Goal: Information Seeking & Learning: Learn about a topic

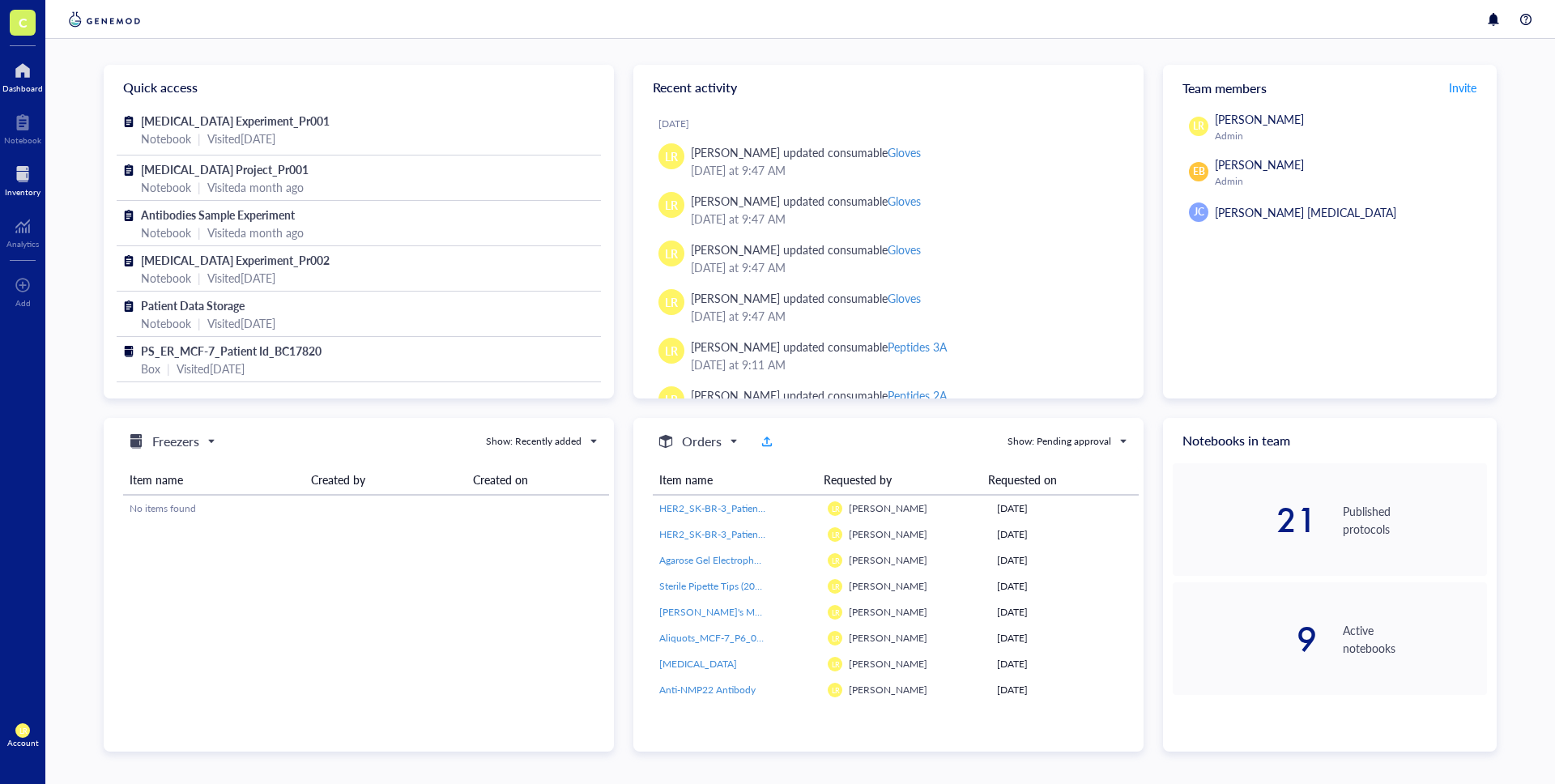
click at [32, 183] on div at bounding box center [23, 175] width 36 height 26
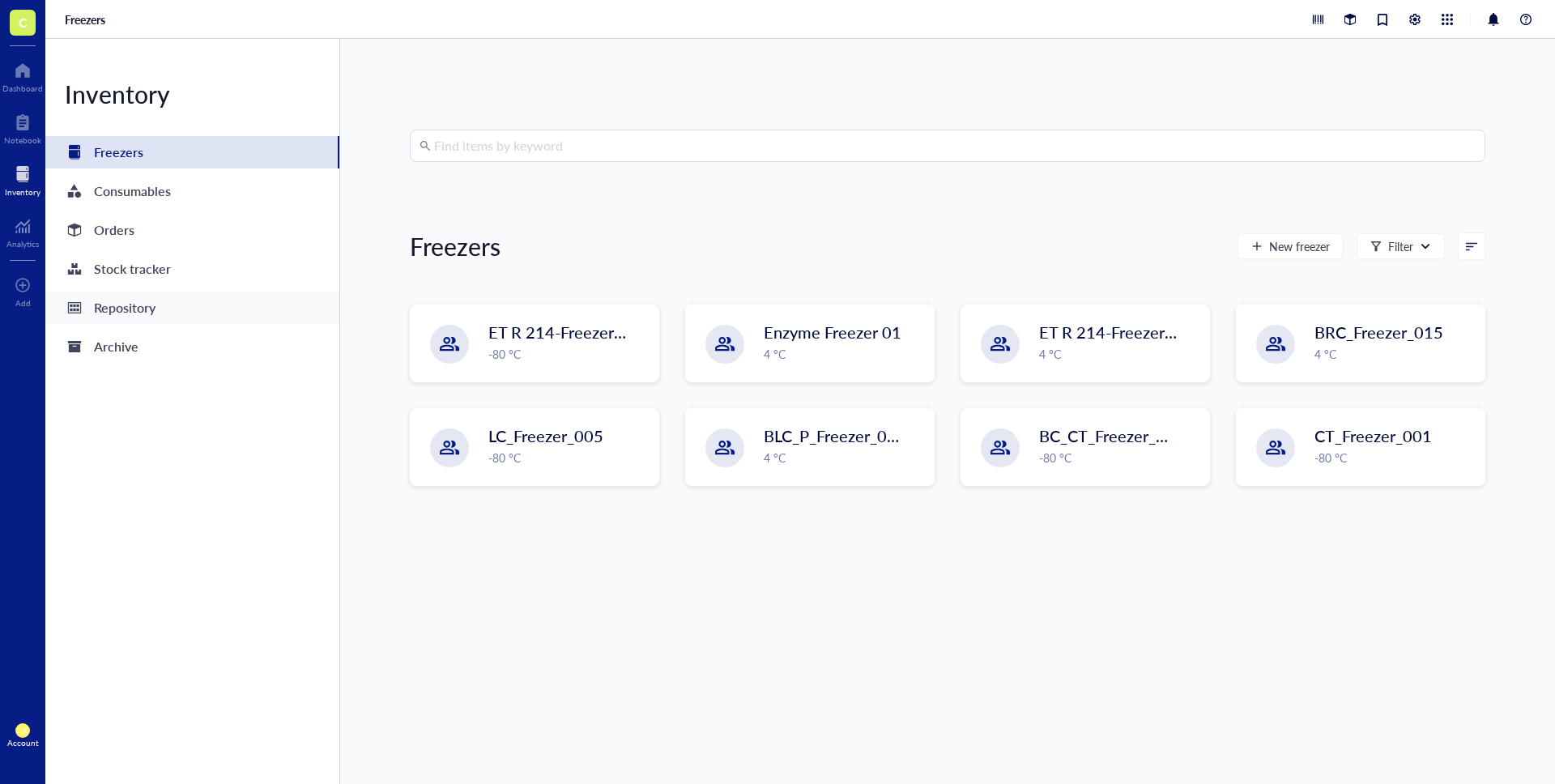
click at [149, 315] on div "Repository" at bounding box center [125, 308] width 61 height 23
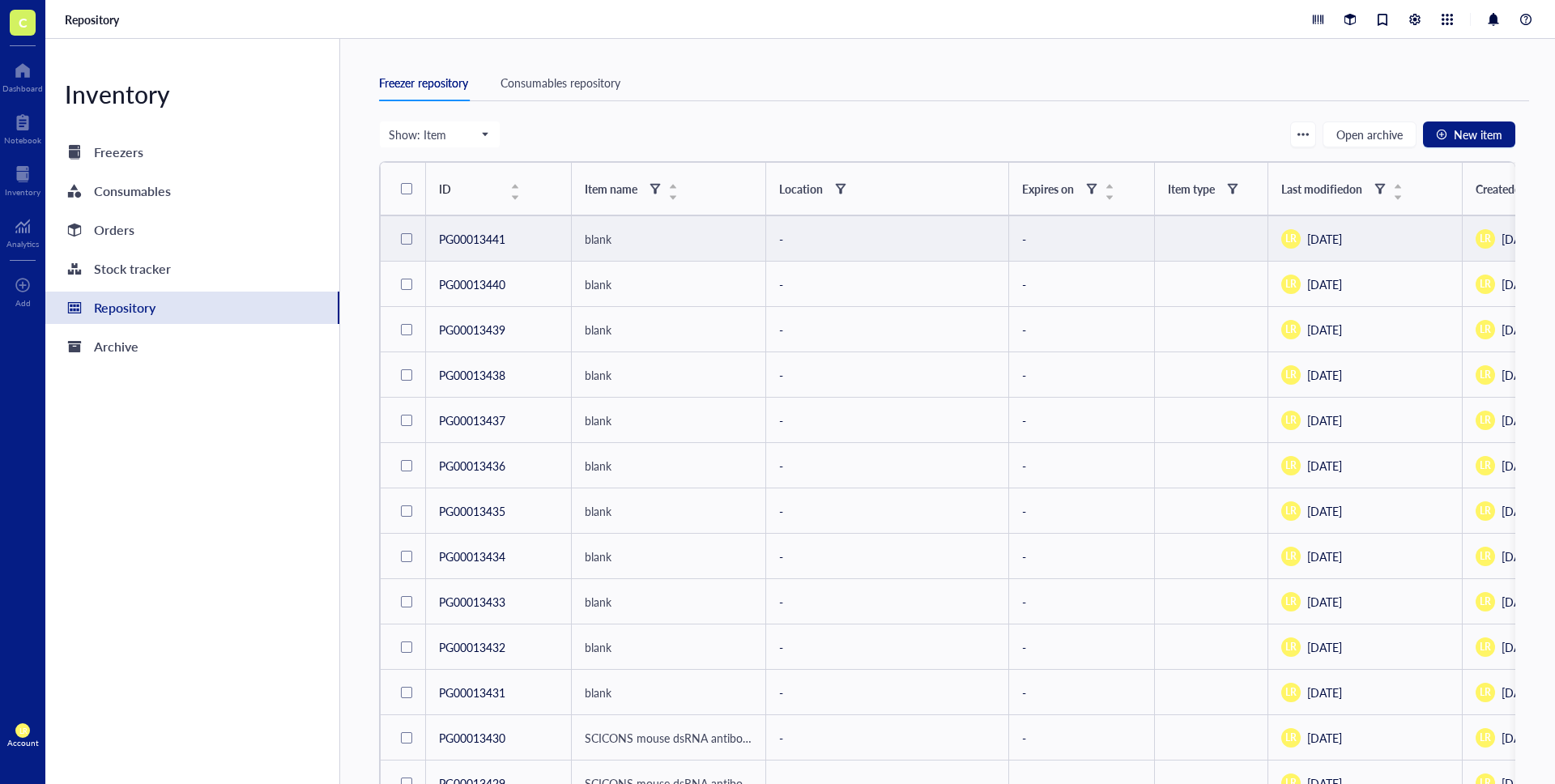
click at [493, 257] on td "PG00013441" at bounding box center [499, 239] width 146 height 46
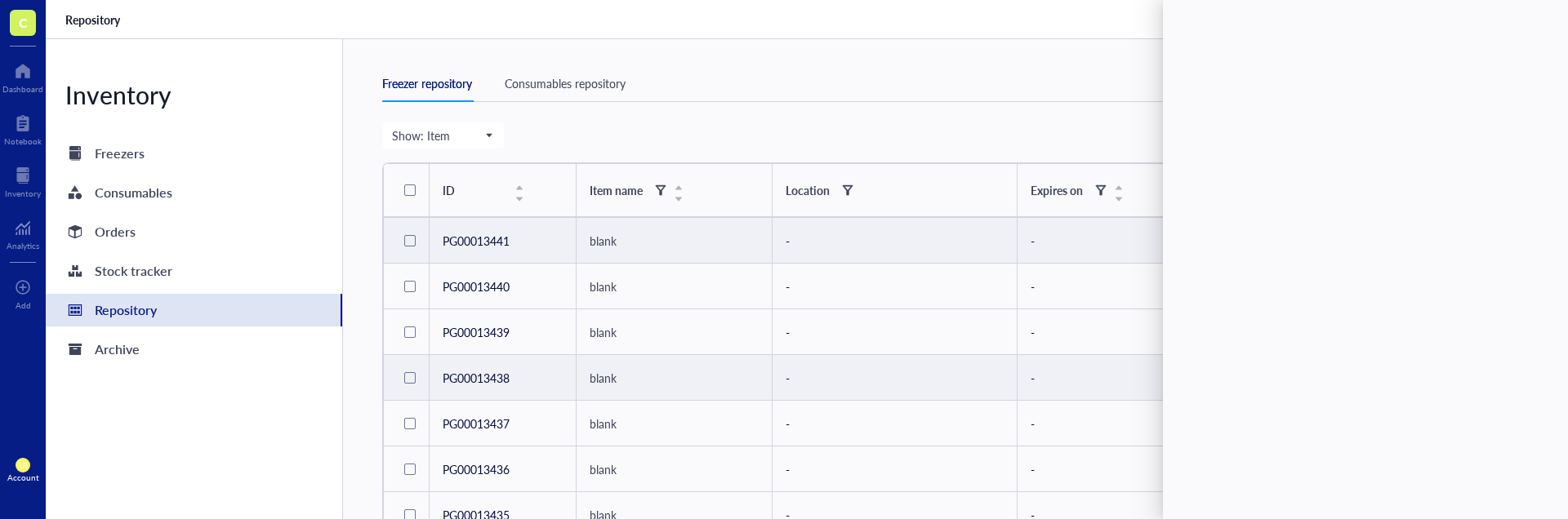
click at [484, 382] on td "PG00013438" at bounding box center [503, 378] width 147 height 46
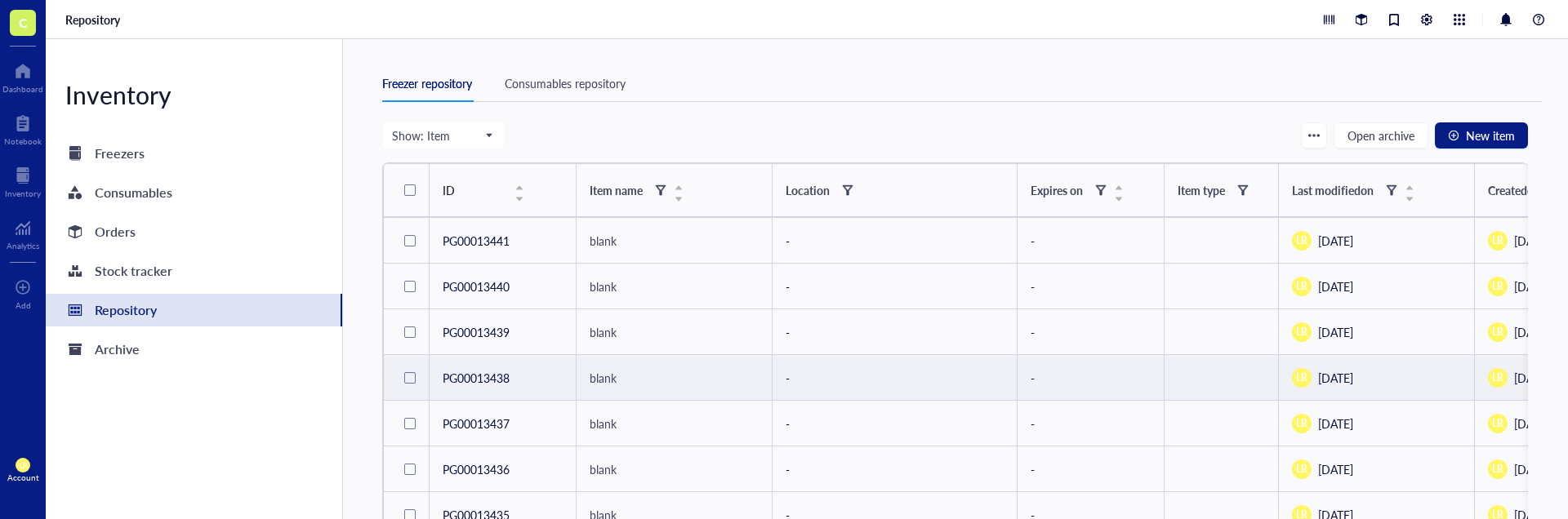
click at [484, 382] on td "PG00013438" at bounding box center [503, 378] width 147 height 46
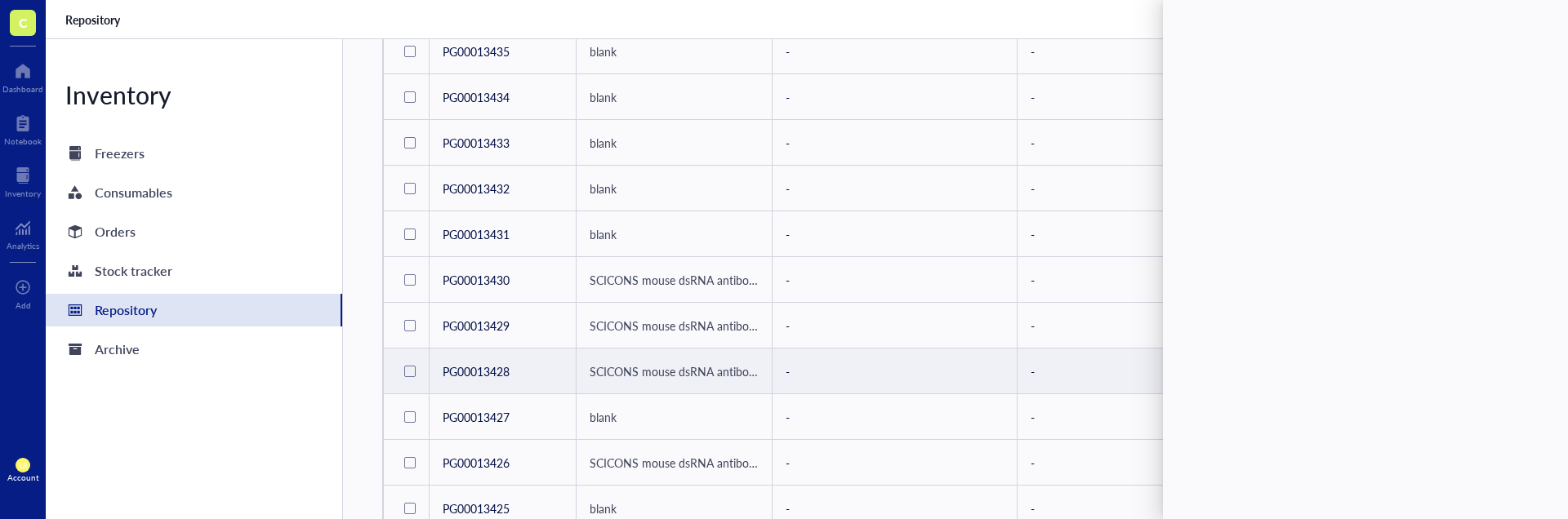
scroll to position [474, 0]
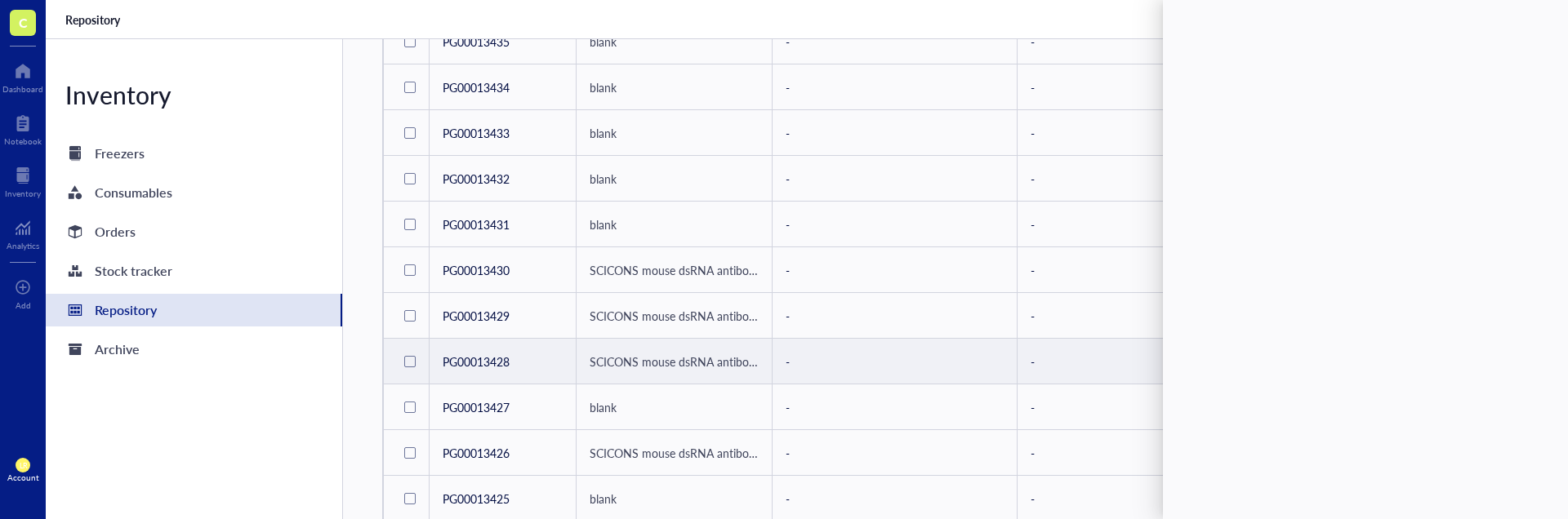
click at [467, 350] on td "PG00013428" at bounding box center [503, 362] width 147 height 46
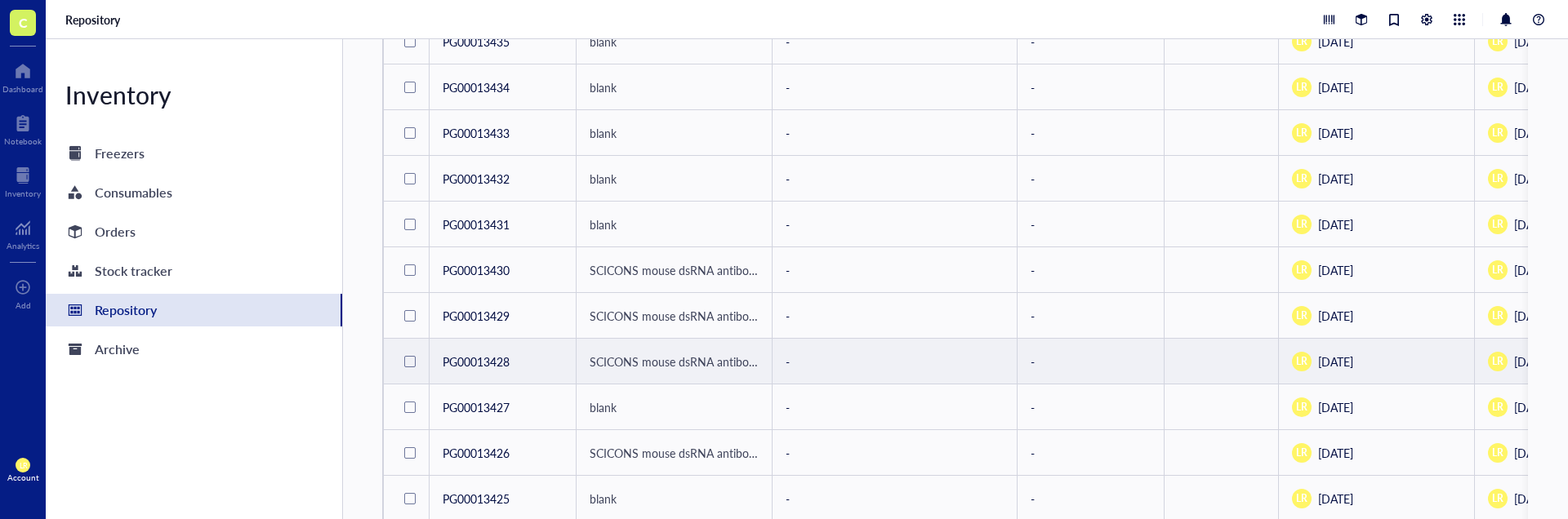
click at [468, 350] on td "PG00013428" at bounding box center [503, 362] width 147 height 46
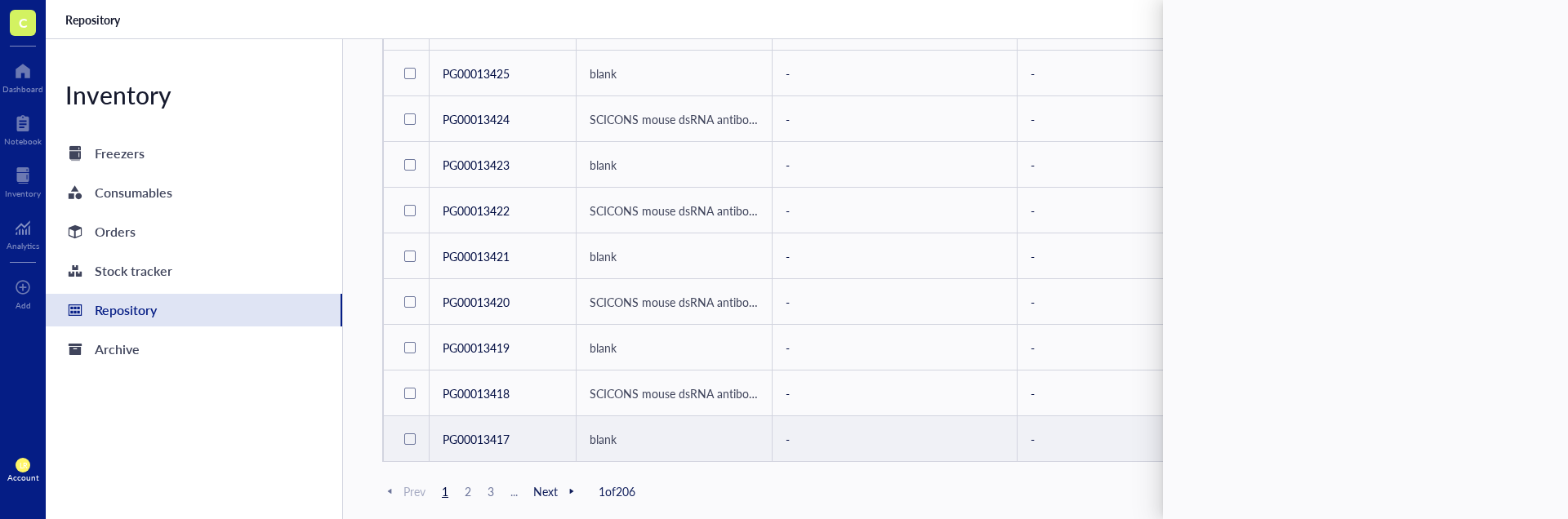
scroll to position [920, 0]
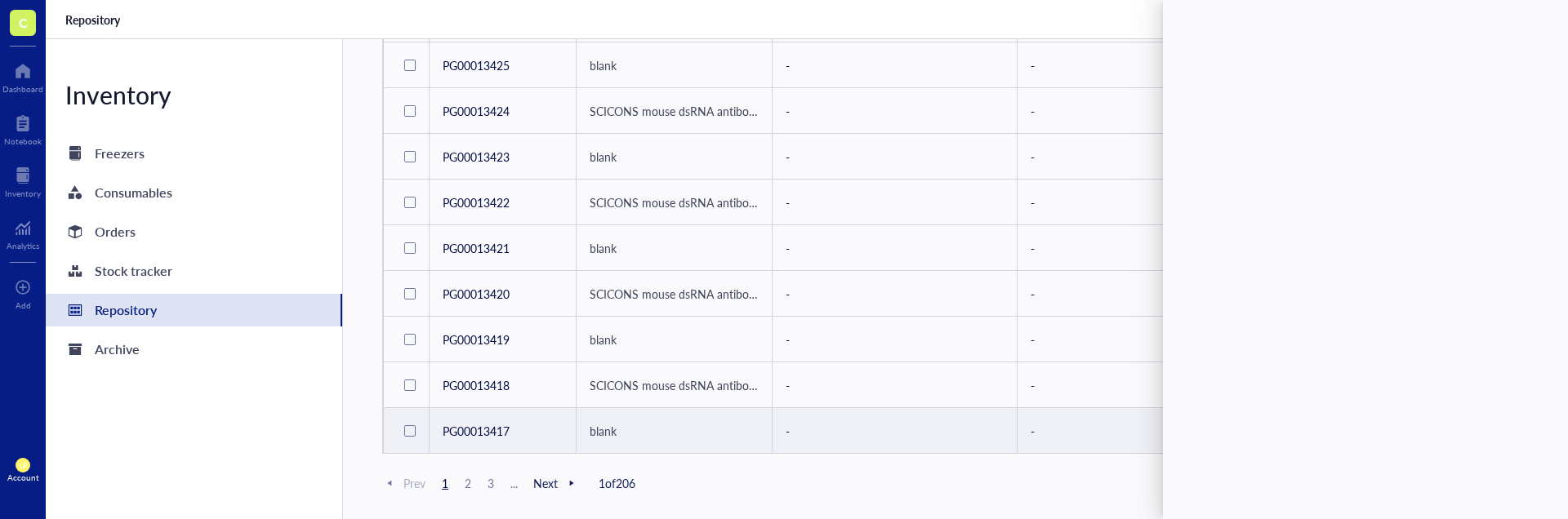
click at [510, 423] on td "PG00013417" at bounding box center [503, 431] width 147 height 46
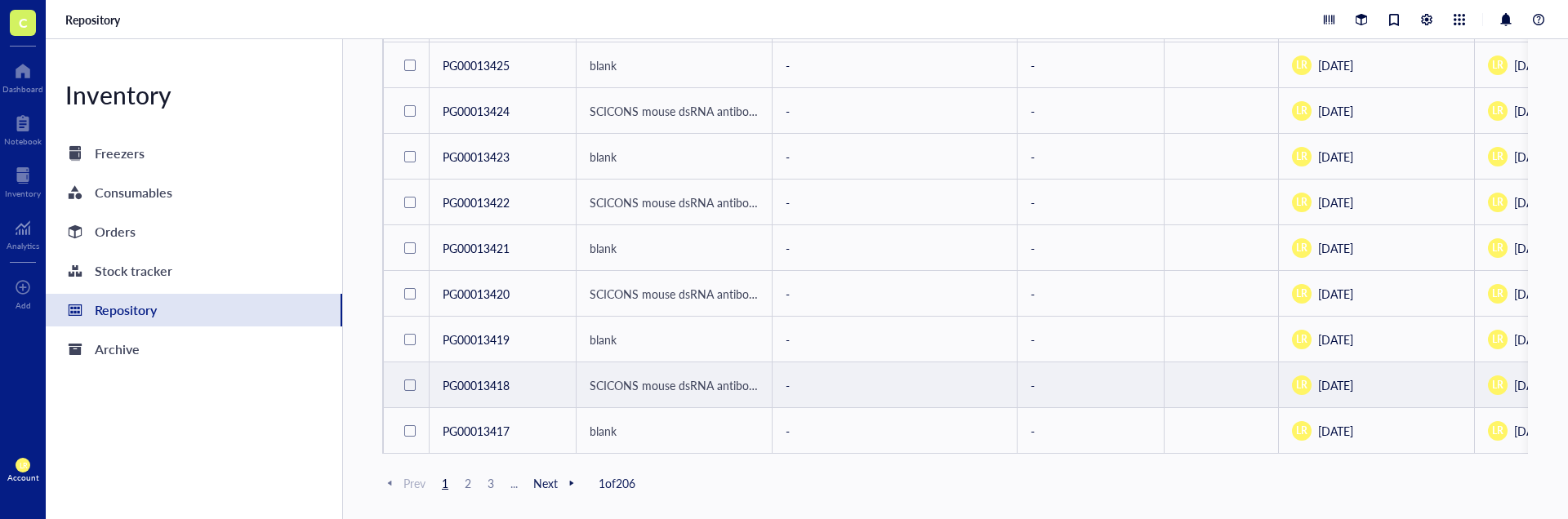
click at [520, 383] on td "PG00013418" at bounding box center [503, 385] width 147 height 46
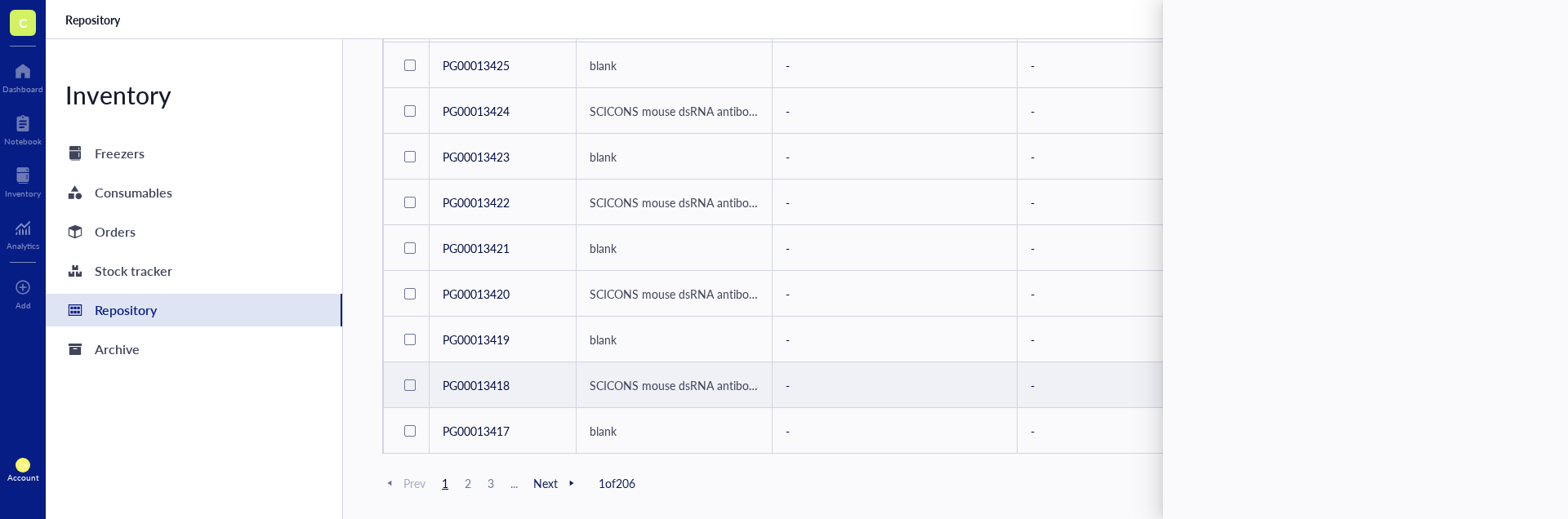
click at [463, 476] on span "2" at bounding box center [468, 483] width 19 height 15
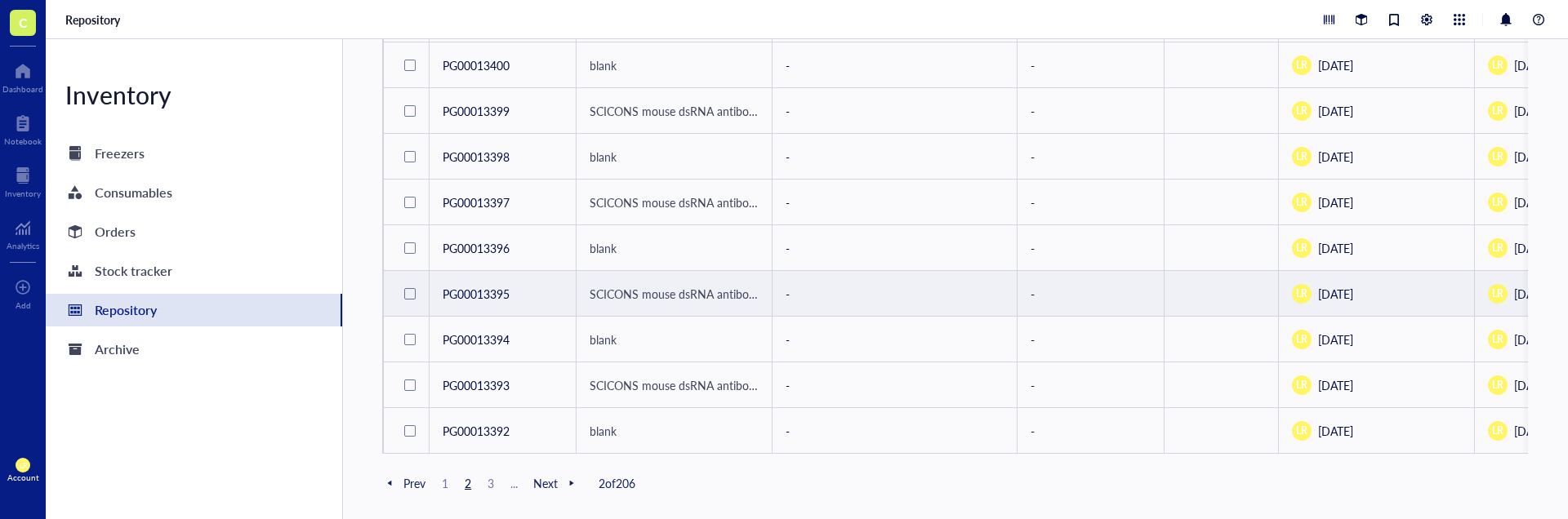
click at [500, 288] on td "PG00013395" at bounding box center [503, 294] width 147 height 46
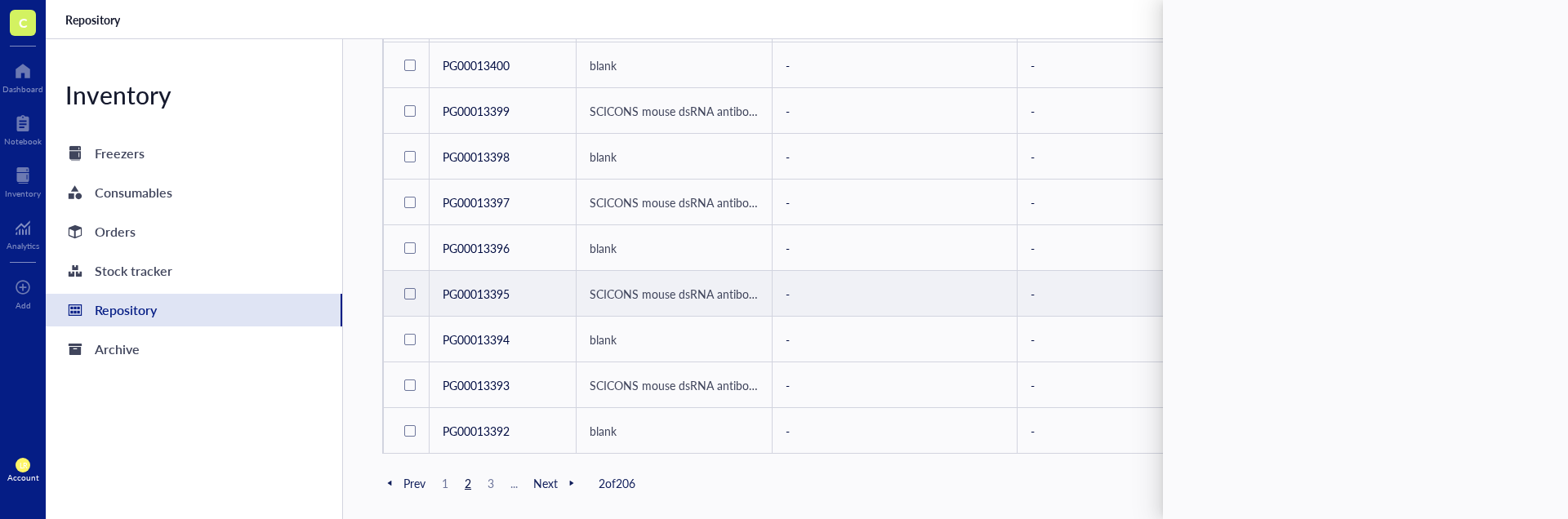
click at [578, 277] on td "SCICONS mouse dsRNA antibody [J2]" at bounding box center [675, 294] width 196 height 46
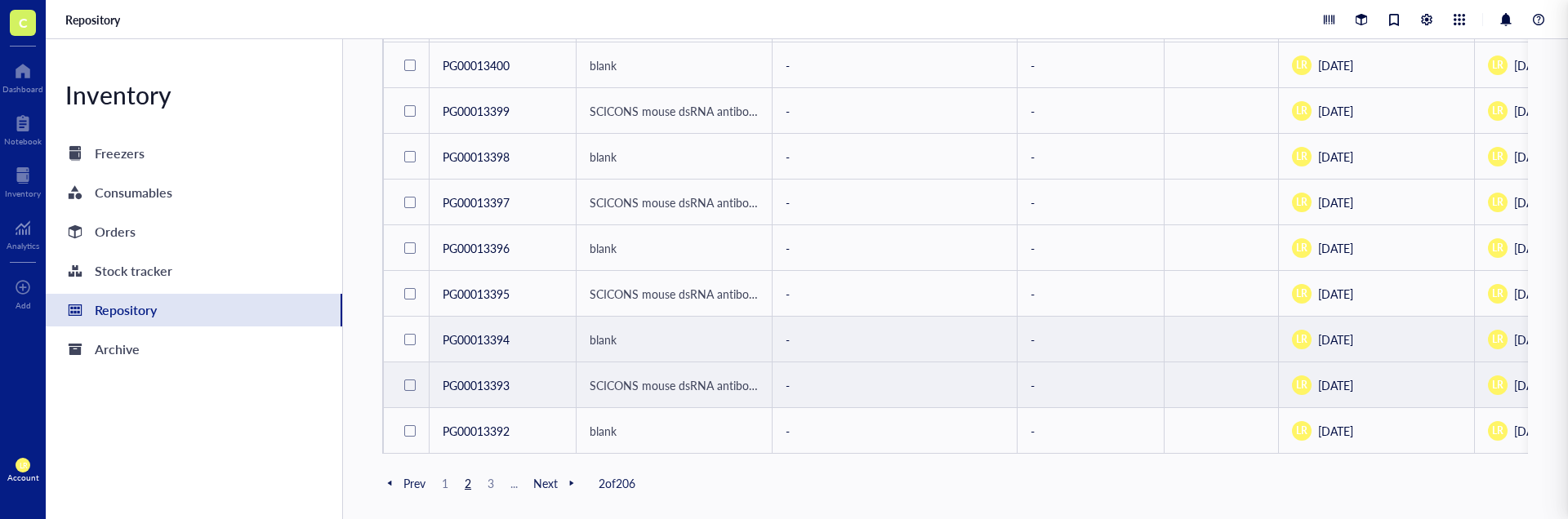
click at [518, 366] on td "PG00013393" at bounding box center [503, 385] width 147 height 46
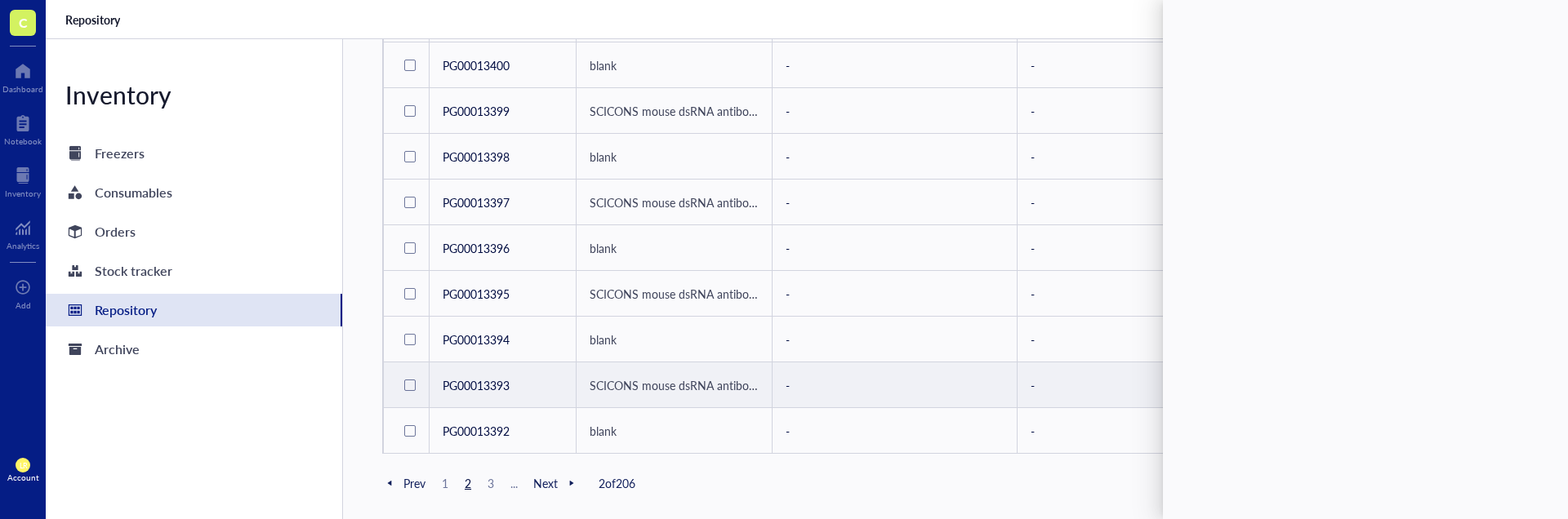
click at [1349, 300] on div at bounding box center [1362, 263] width 399 height 493
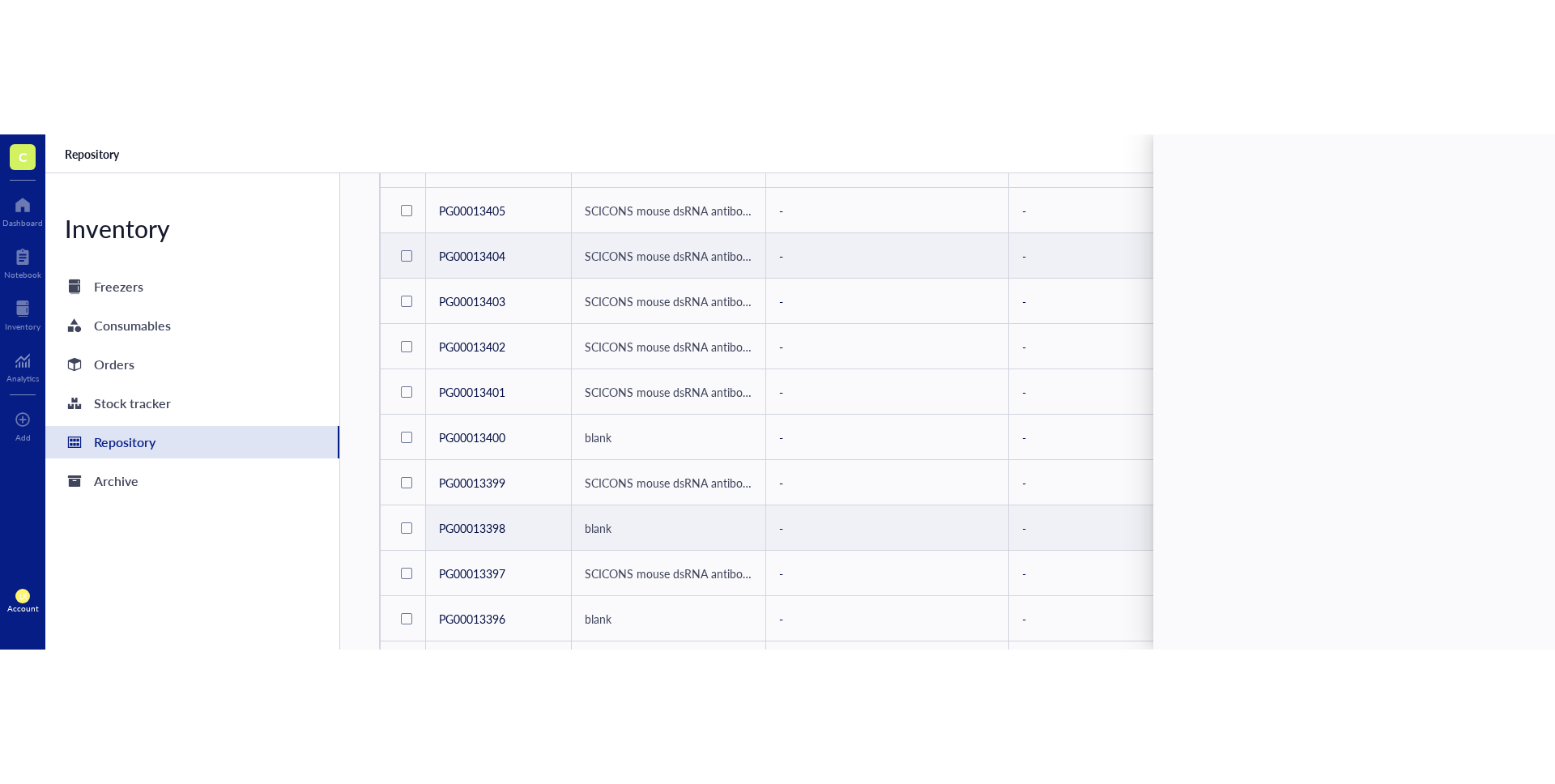
scroll to position [658, 0]
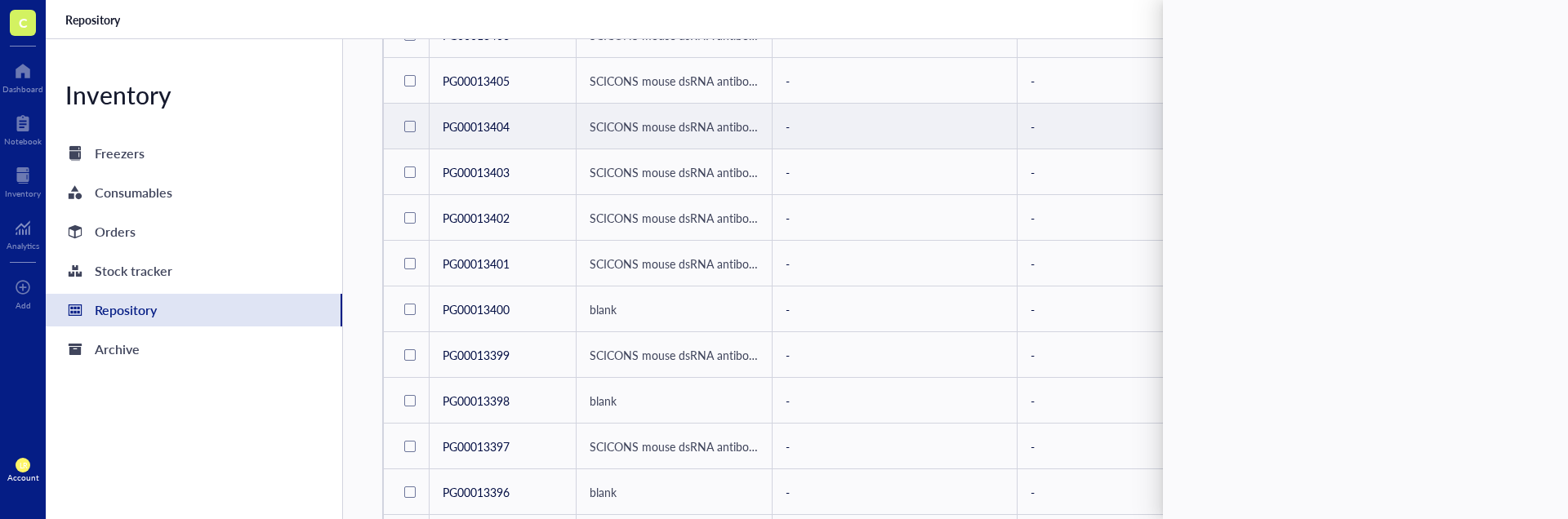
click at [493, 134] on td "PG00013404" at bounding box center [503, 126] width 147 height 46
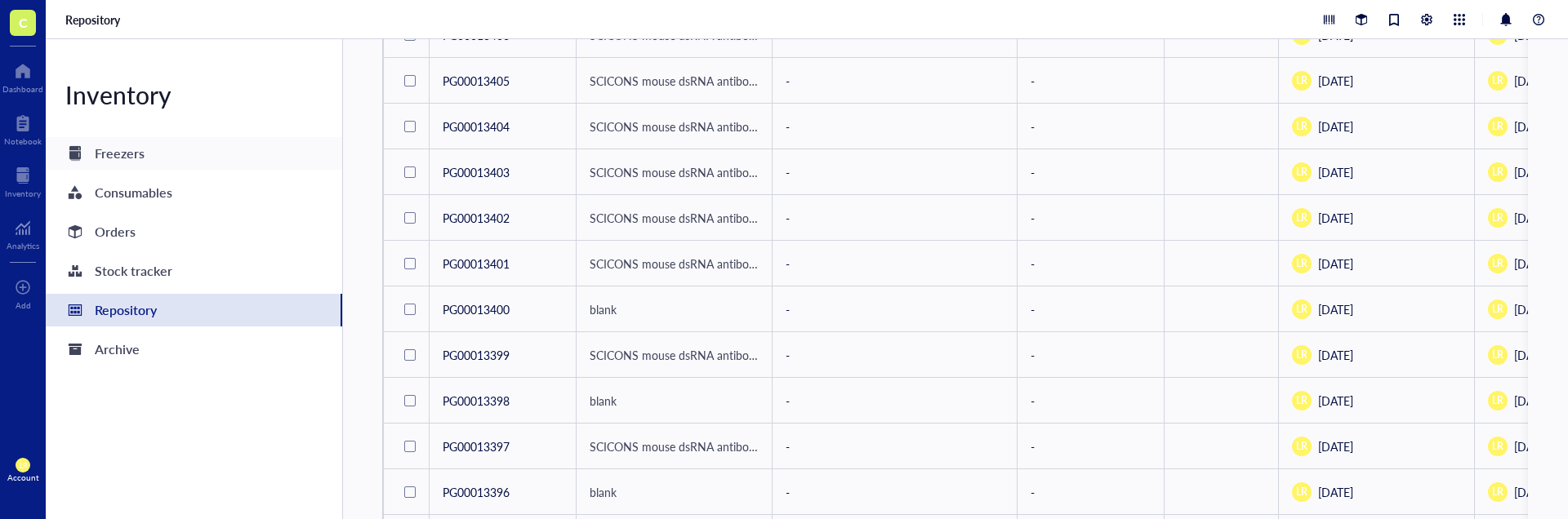
click at [179, 154] on div "Freezers" at bounding box center [194, 153] width 296 height 33
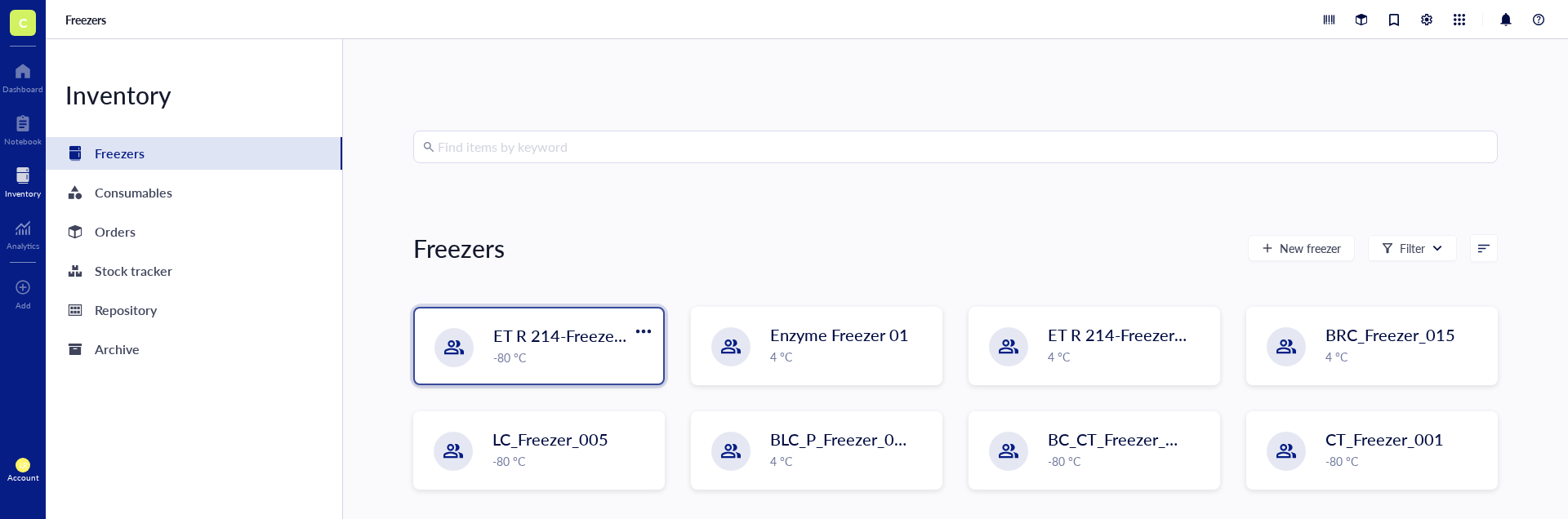
click at [562, 357] on div "-80 °C" at bounding box center [573, 357] width 160 height 18
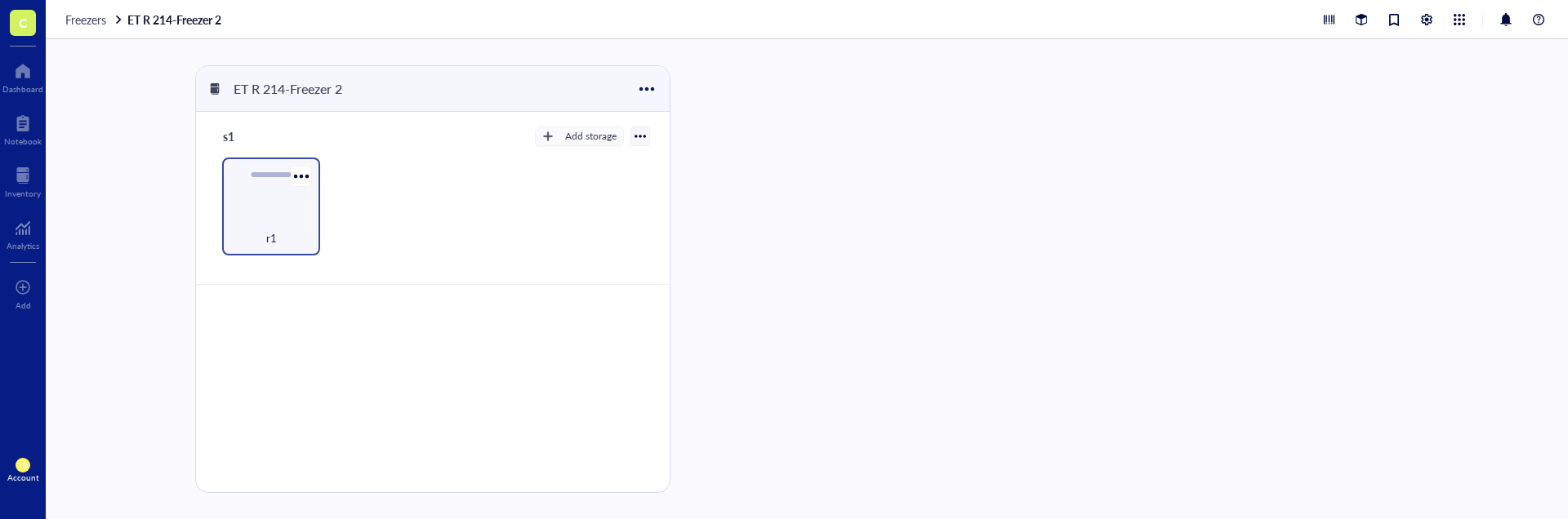
click at [272, 241] on span "r1" at bounding box center [272, 238] width 11 height 18
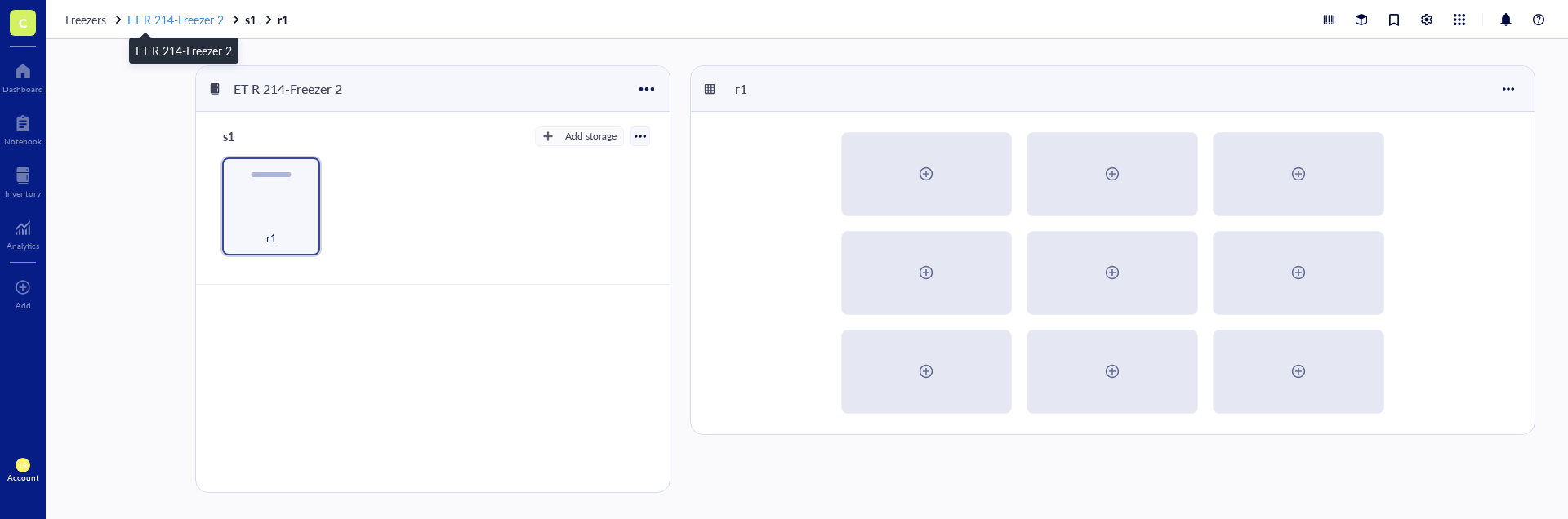
click at [210, 16] on span "ET R 214-Freezer 2" at bounding box center [175, 19] width 96 height 16
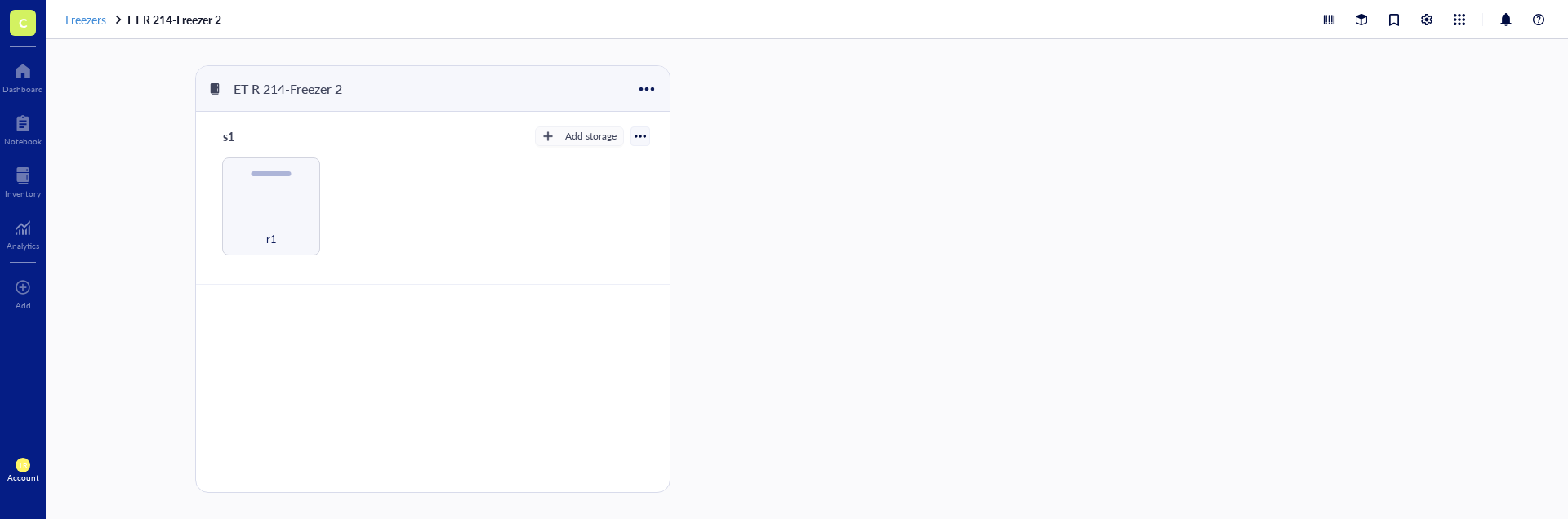
click at [100, 19] on span "Freezers" at bounding box center [86, 19] width 41 height 16
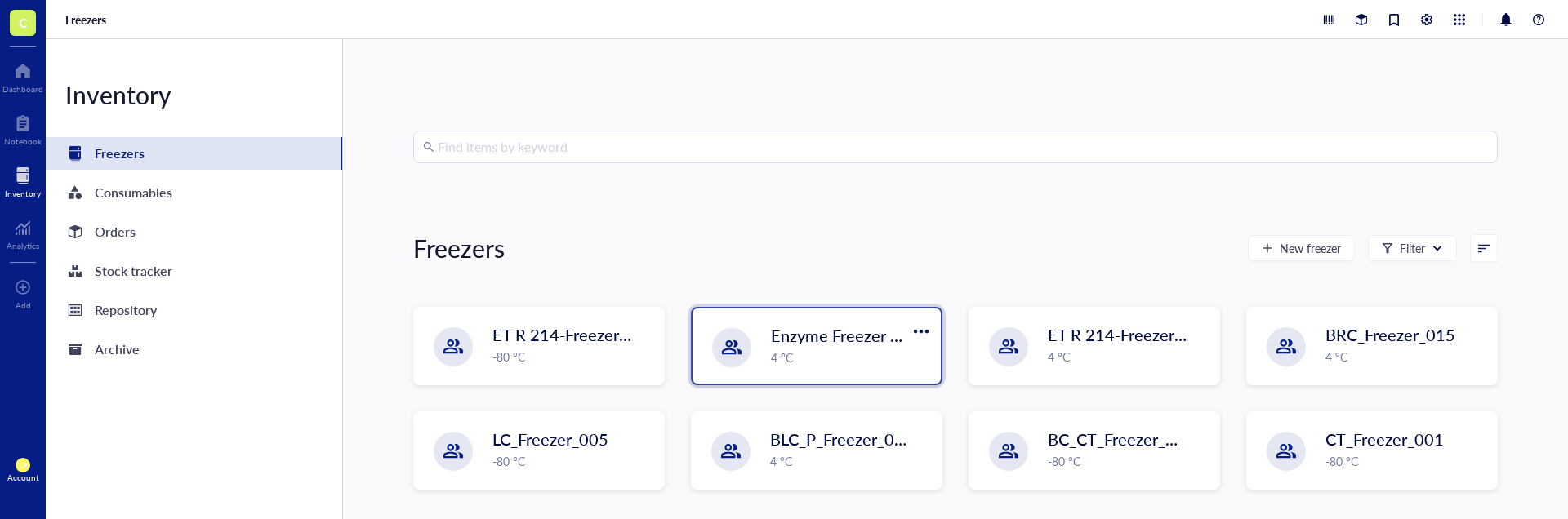
click at [874, 333] on span "Enzyme Freezer 01" at bounding box center [840, 336] width 139 height 23
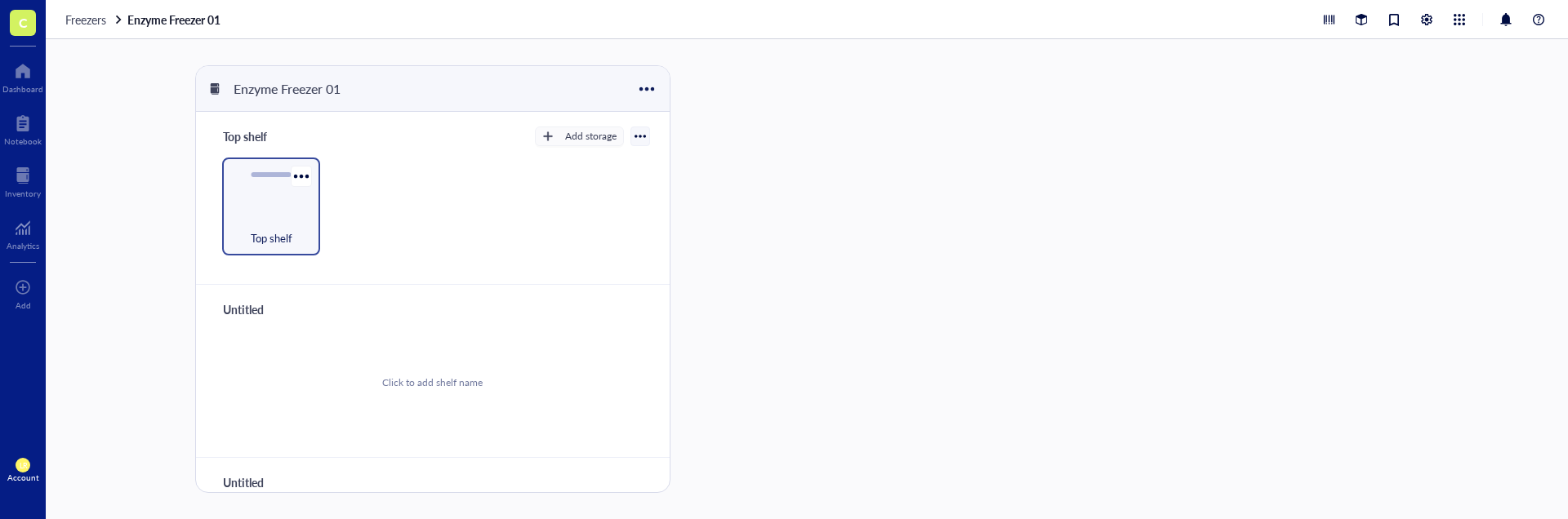
click at [272, 211] on div "Top shelf" at bounding box center [271, 229] width 81 height 36
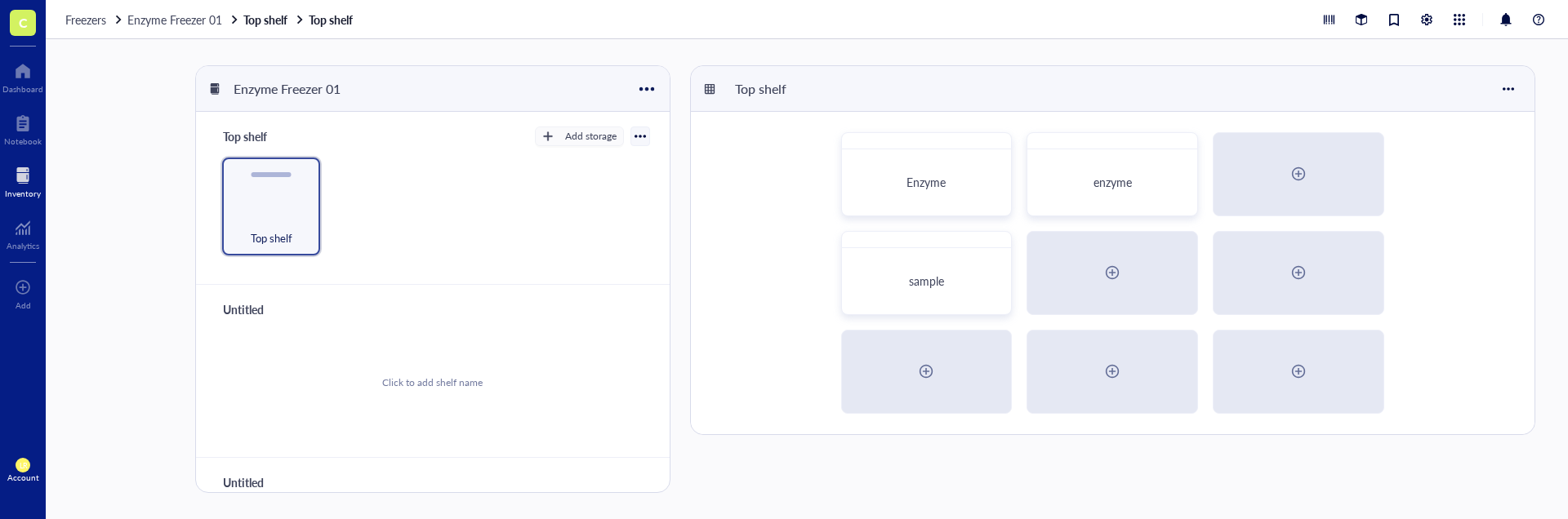
click at [27, 184] on div at bounding box center [23, 176] width 36 height 27
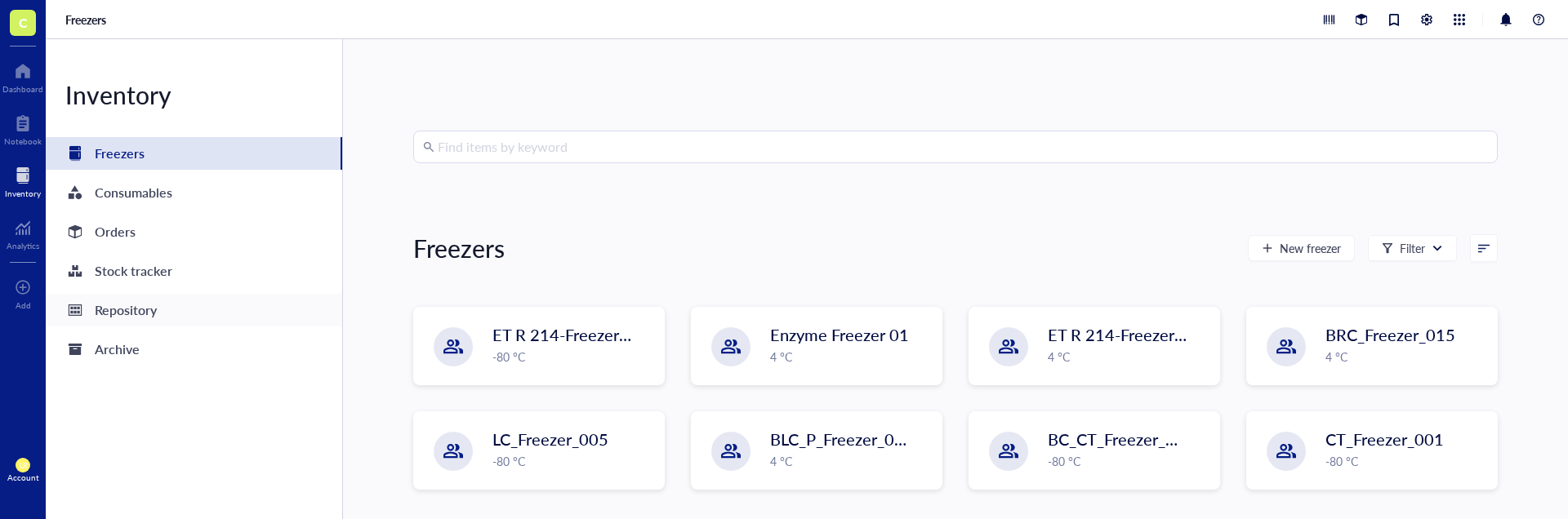
click at [167, 304] on div "Repository" at bounding box center [194, 309] width 296 height 33
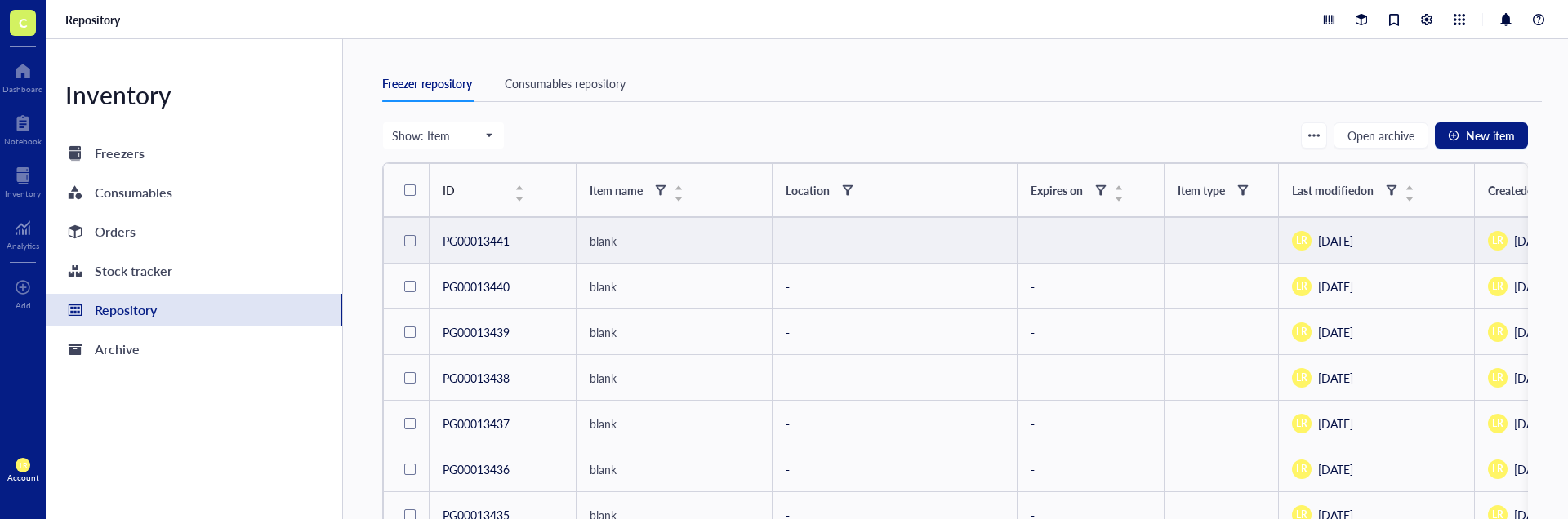
click at [447, 241] on td "PG00013441" at bounding box center [503, 241] width 147 height 46
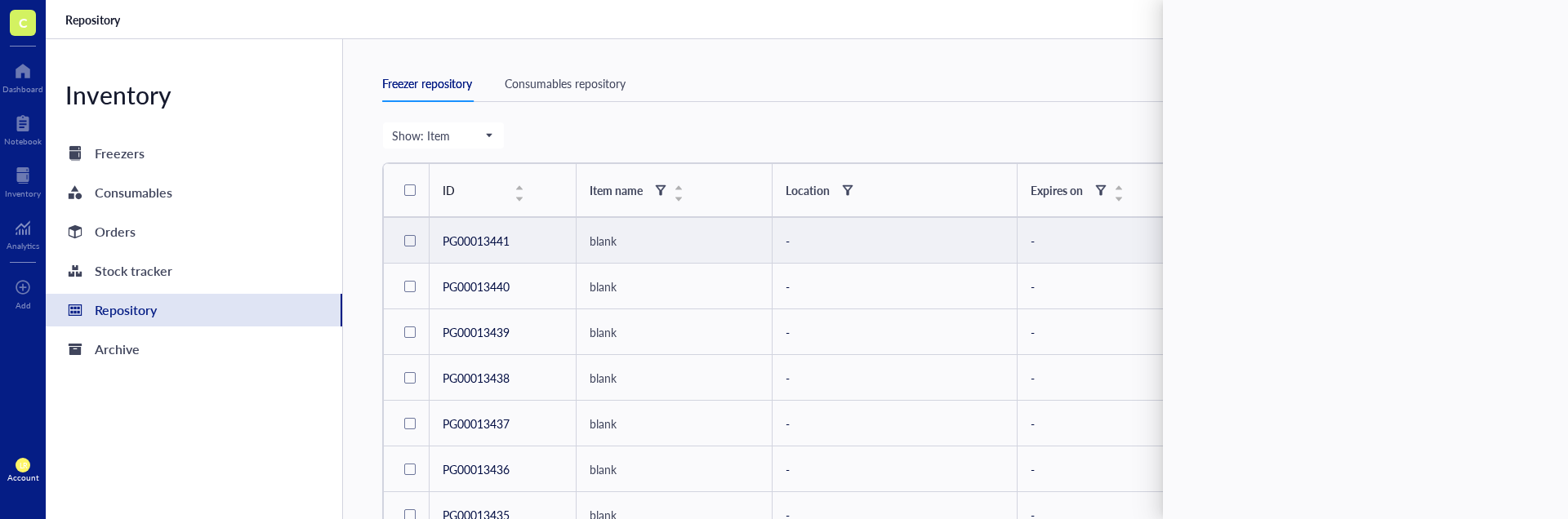
click at [822, 97] on div "Freezer repository Consumables repository" at bounding box center [961, 84] width 1159 height 37
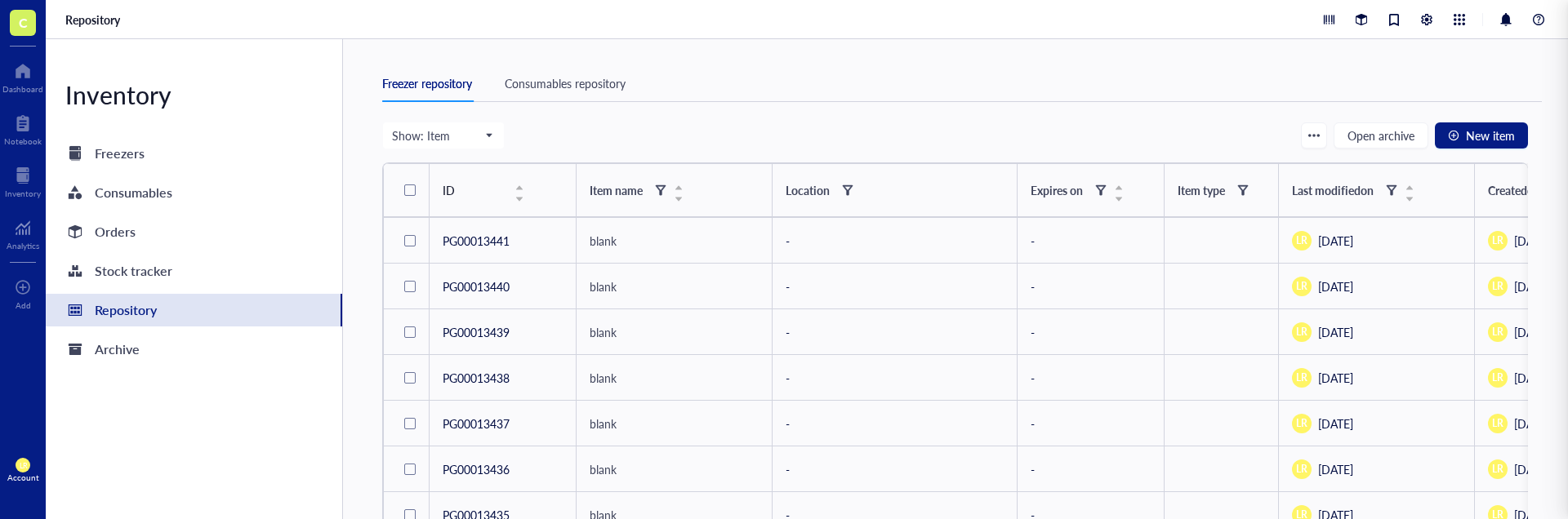
click at [822, 97] on div "Freezer repository Consumables repository" at bounding box center [961, 84] width 1159 height 37
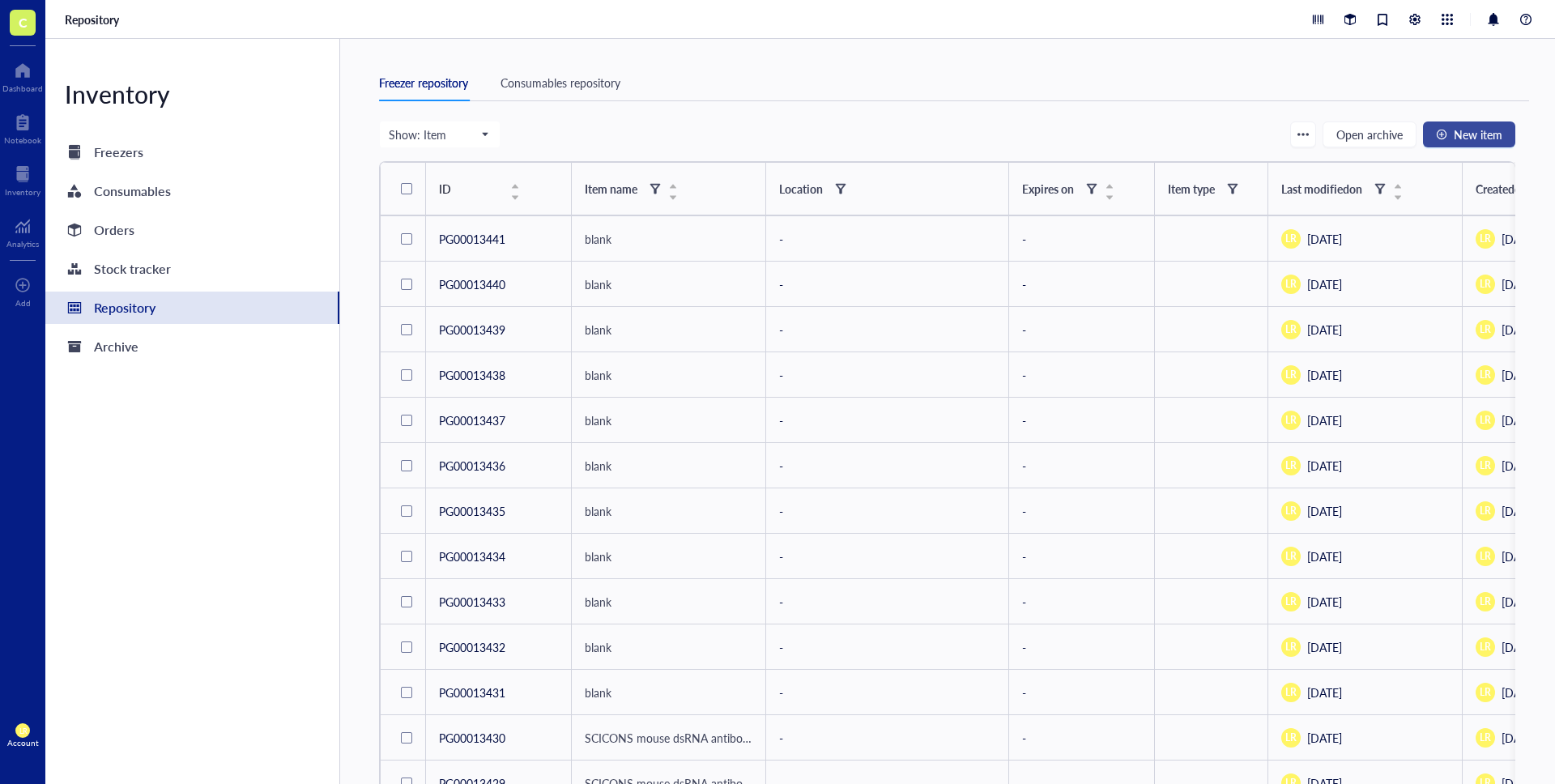
click at [1456, 140] on span "New item" at bounding box center [1478, 134] width 48 height 13
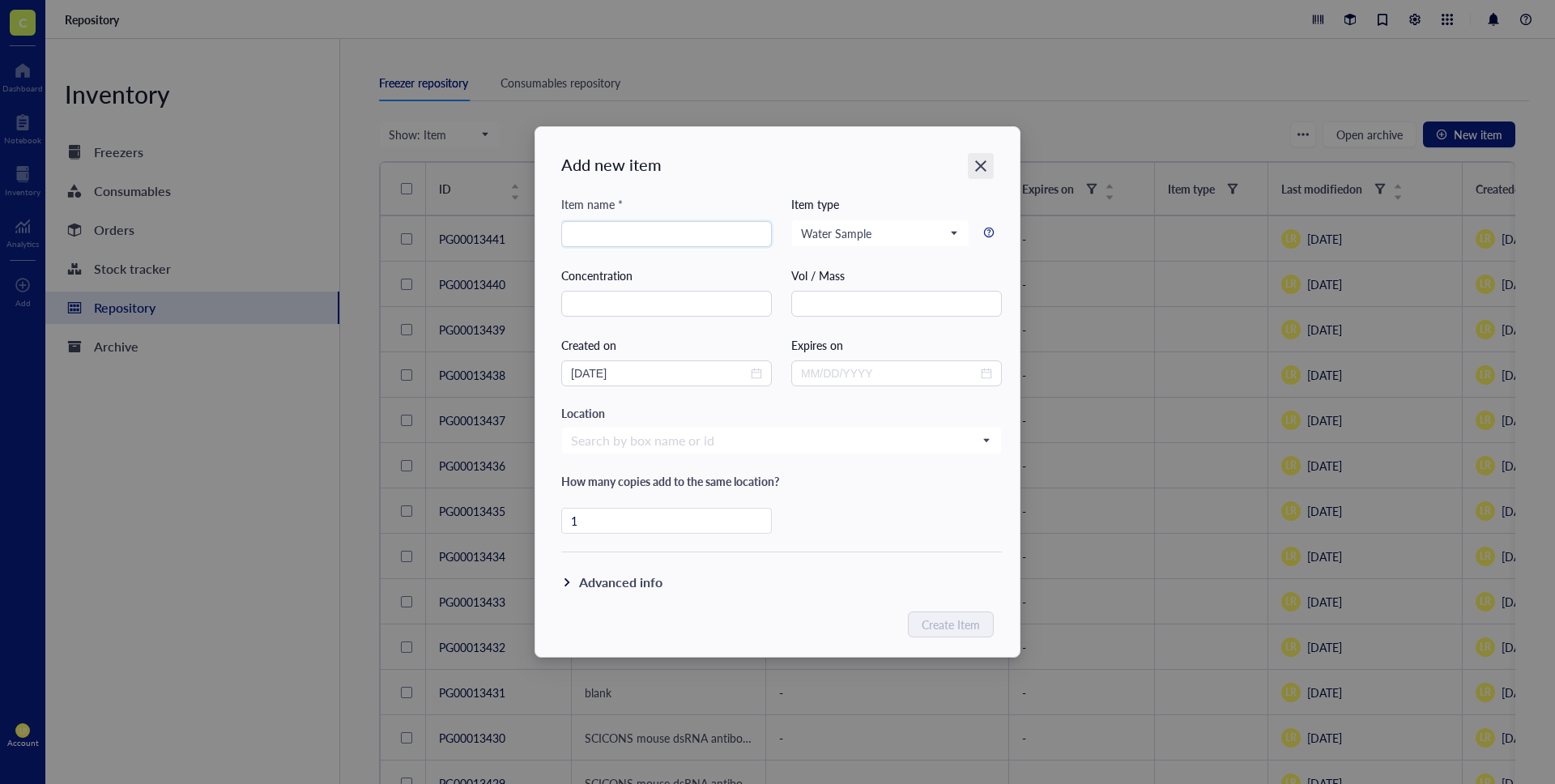
click at [983, 164] on icon "Close" at bounding box center [981, 166] width 11 height 11
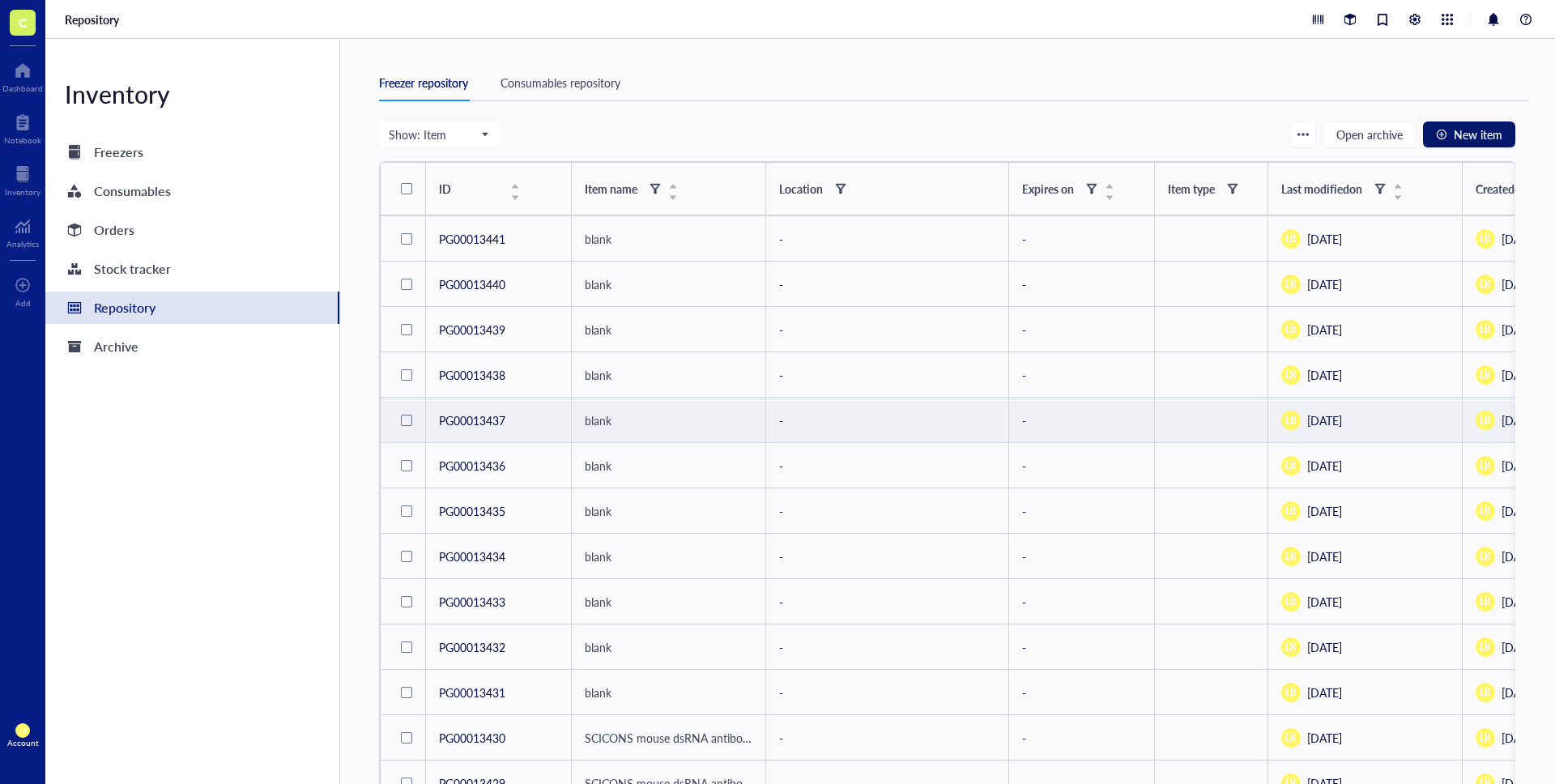
scroll to position [643, 0]
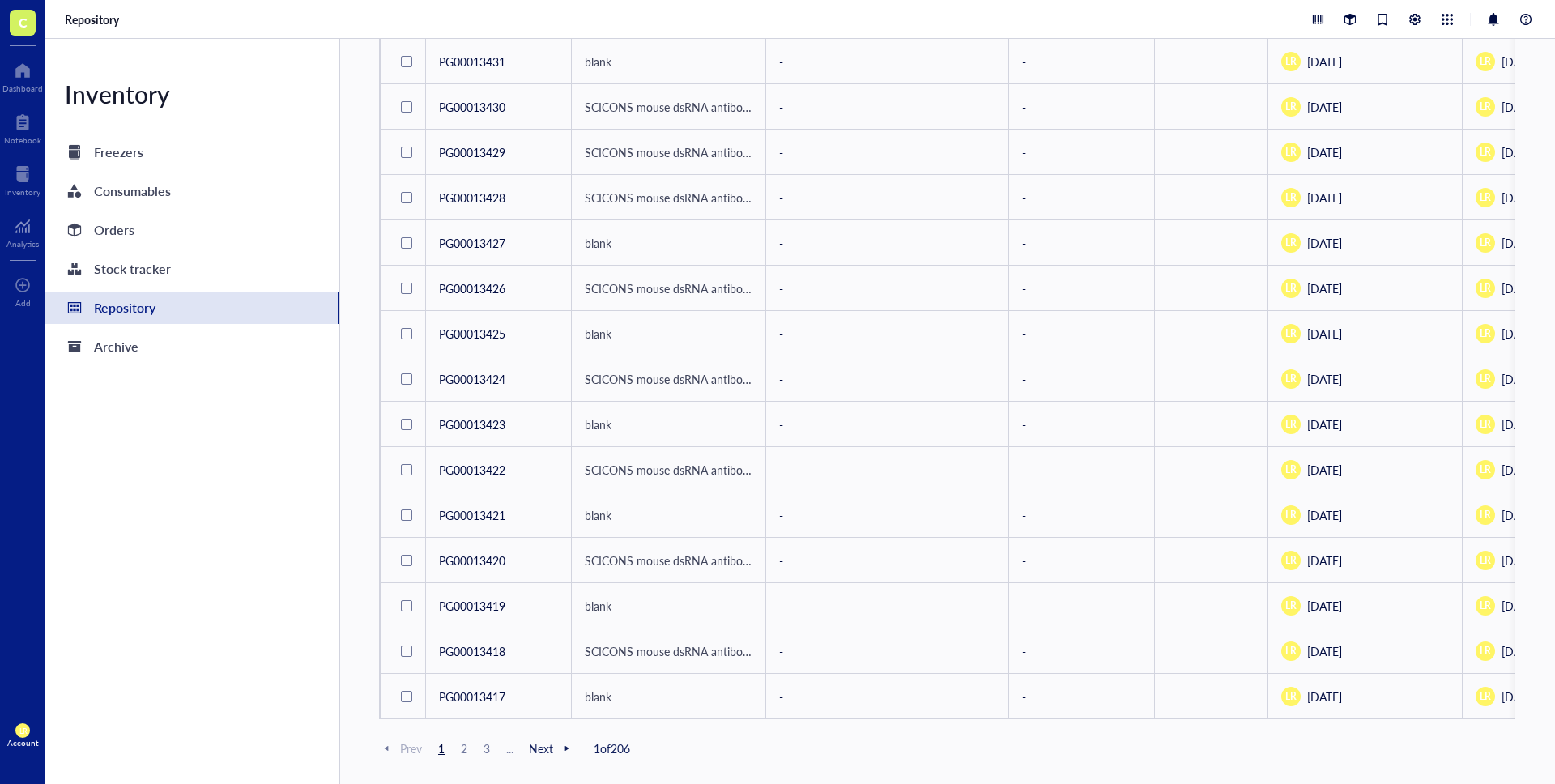
click at [481, 746] on span "3" at bounding box center [487, 748] width 19 height 15
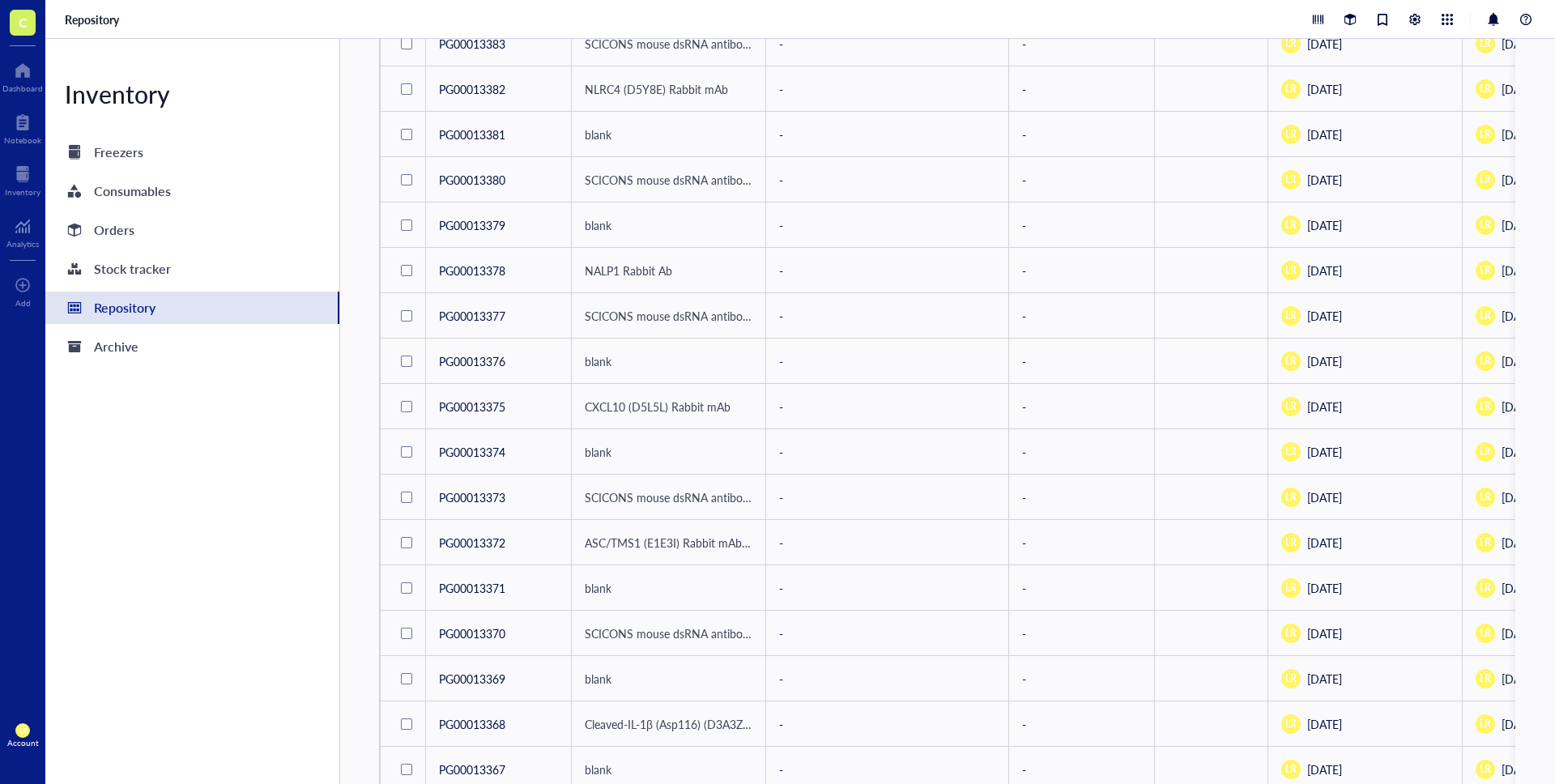
scroll to position [643, 0]
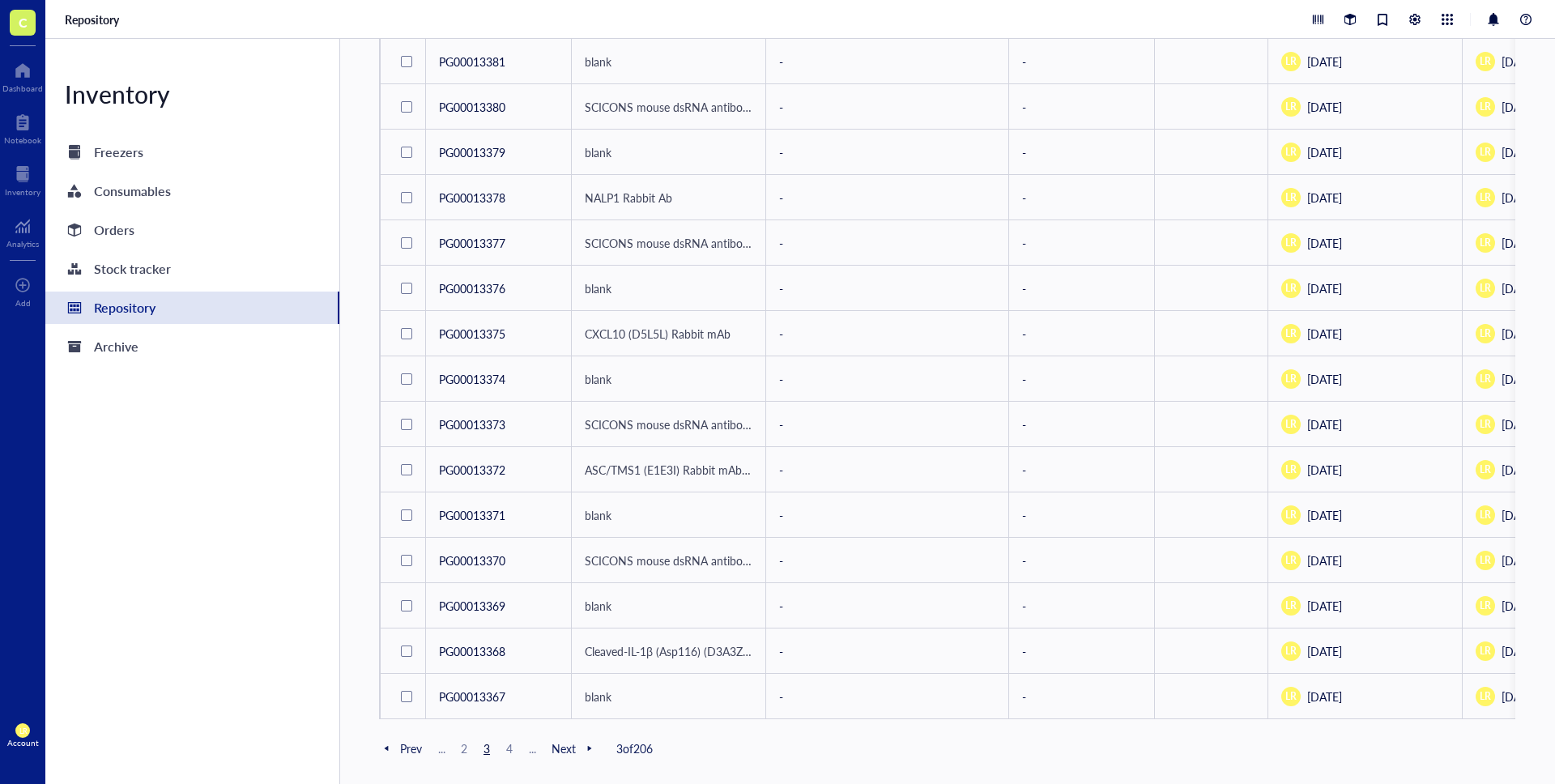
click at [510, 752] on span "4" at bounding box center [510, 748] width 19 height 15
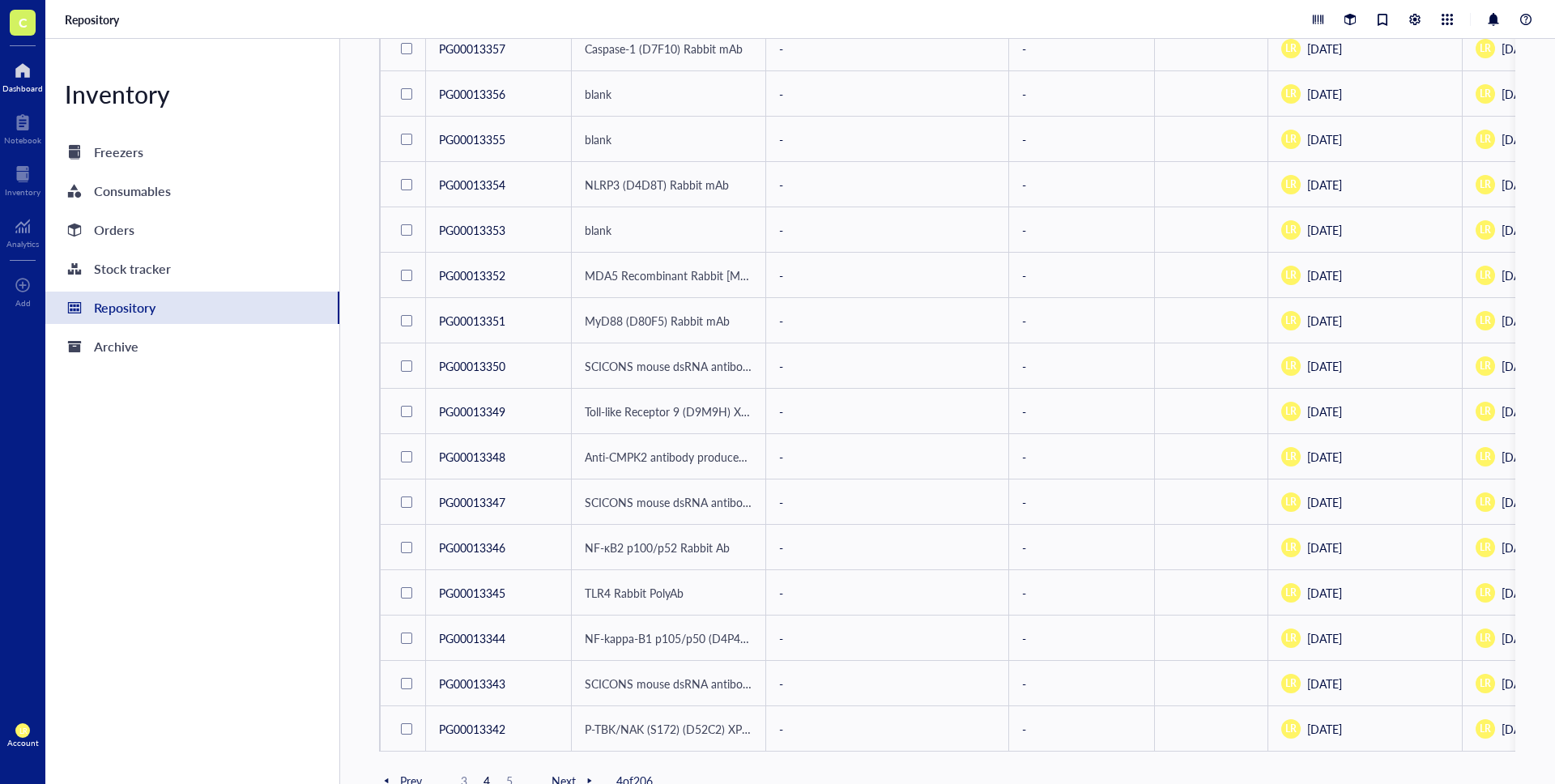
scroll to position [643, 0]
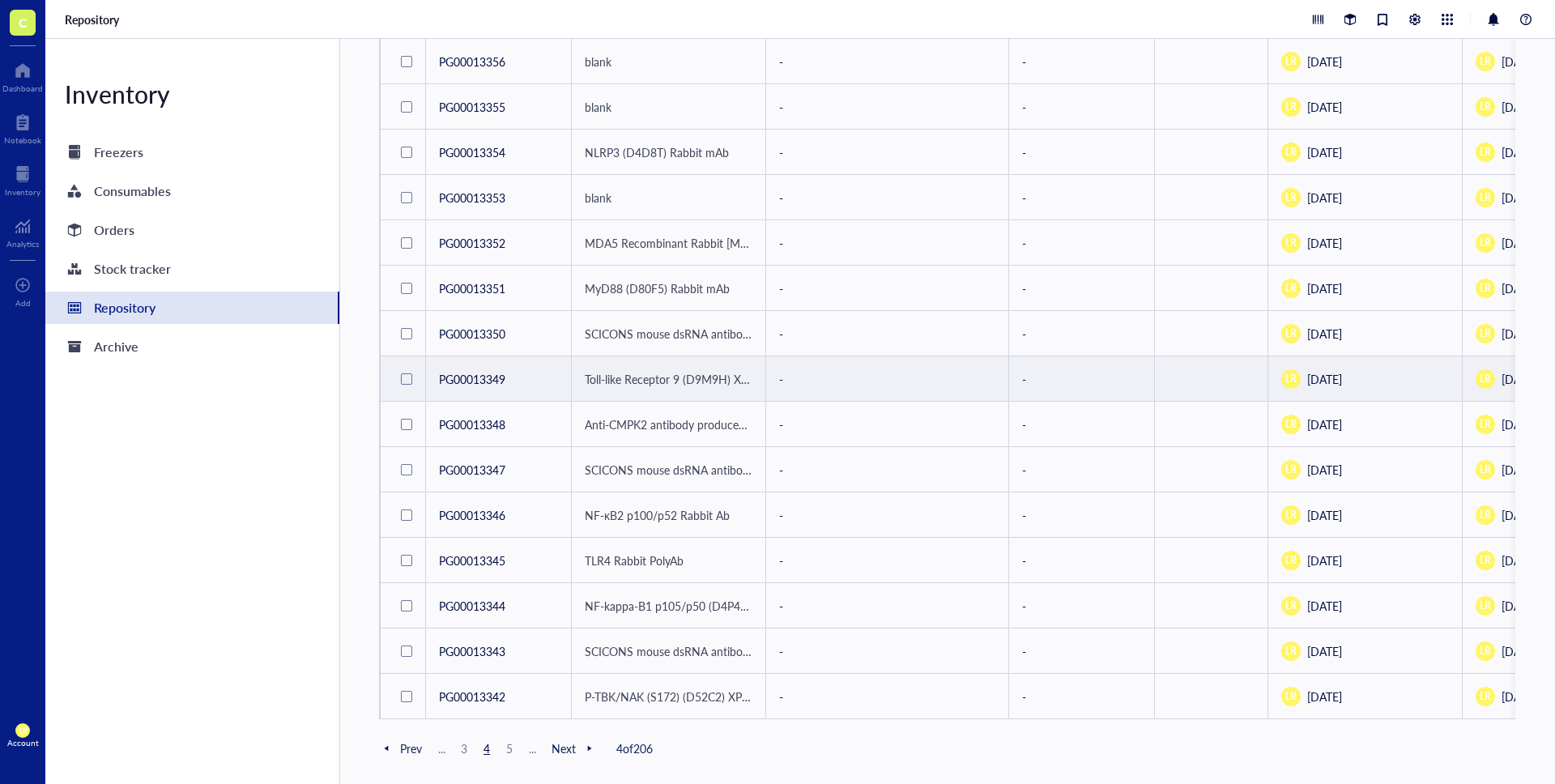
click at [488, 364] on td "PG00013349" at bounding box center [499, 379] width 146 height 46
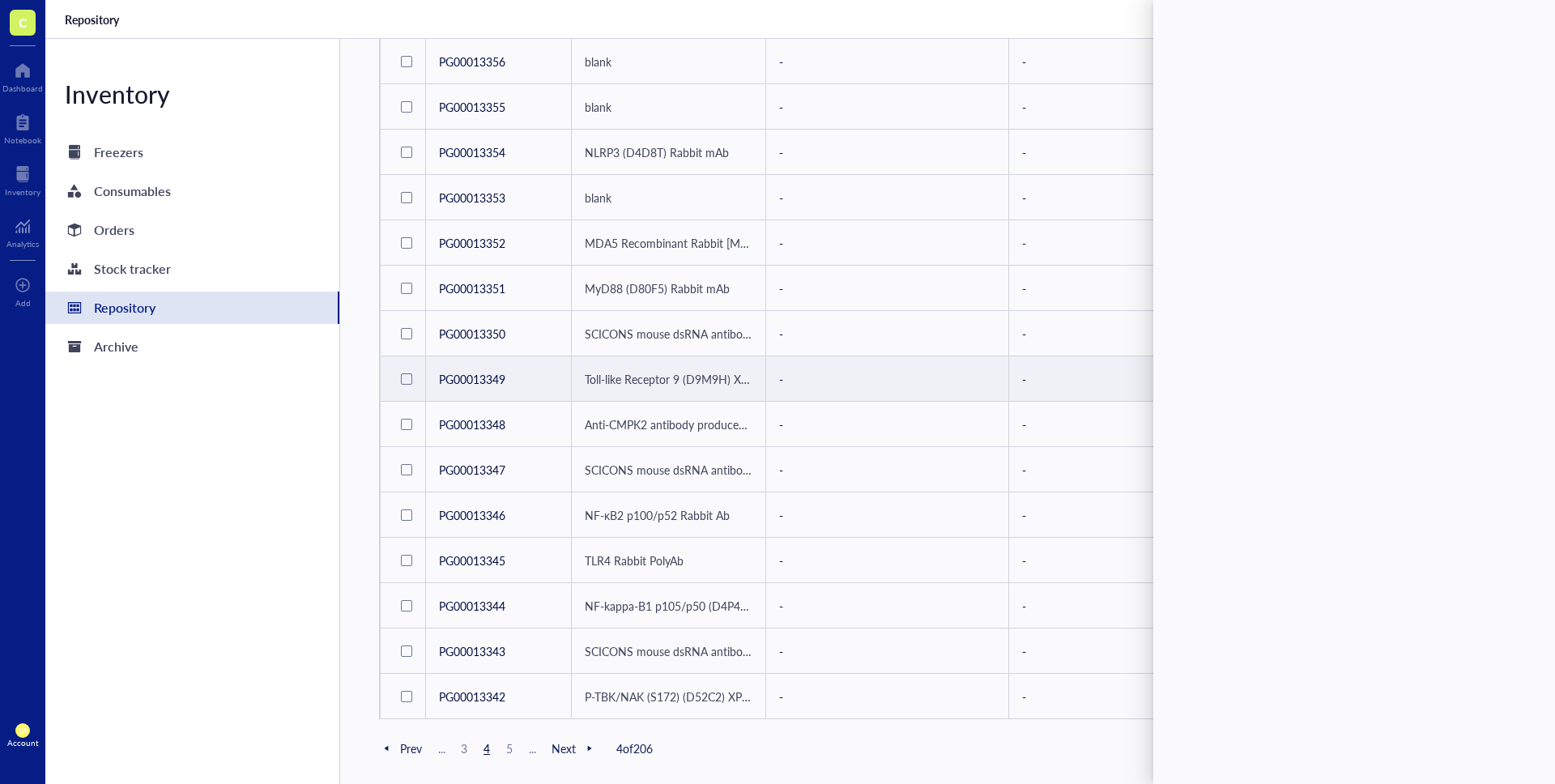
click at [311, 453] on div "Inventory Freezers Consumables Orders Stock tracker Repository Archive" at bounding box center [193, 411] width 295 height 745
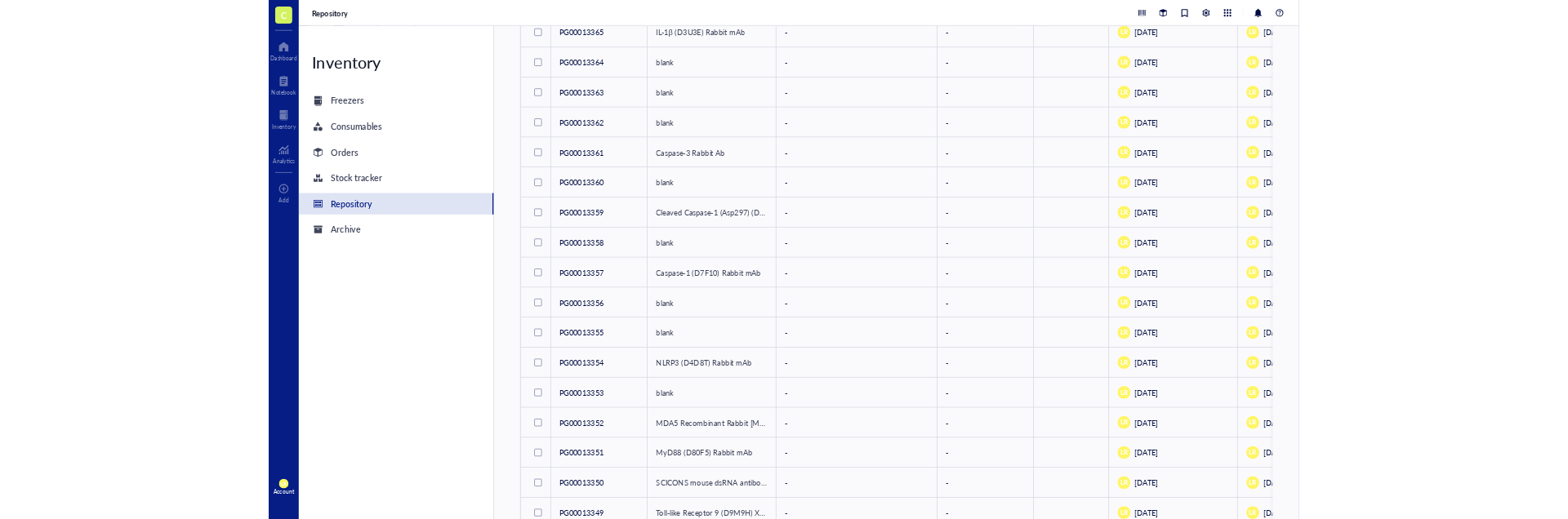
scroll to position [0, 0]
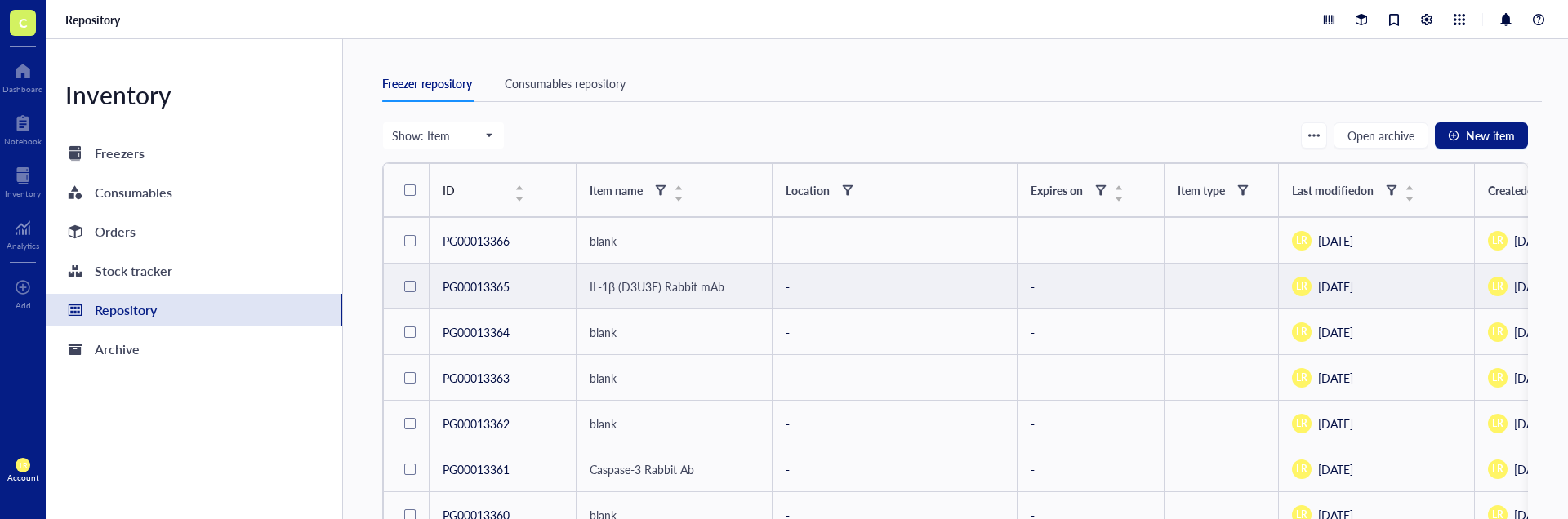
click at [506, 294] on td "PG00013365" at bounding box center [503, 286] width 147 height 46
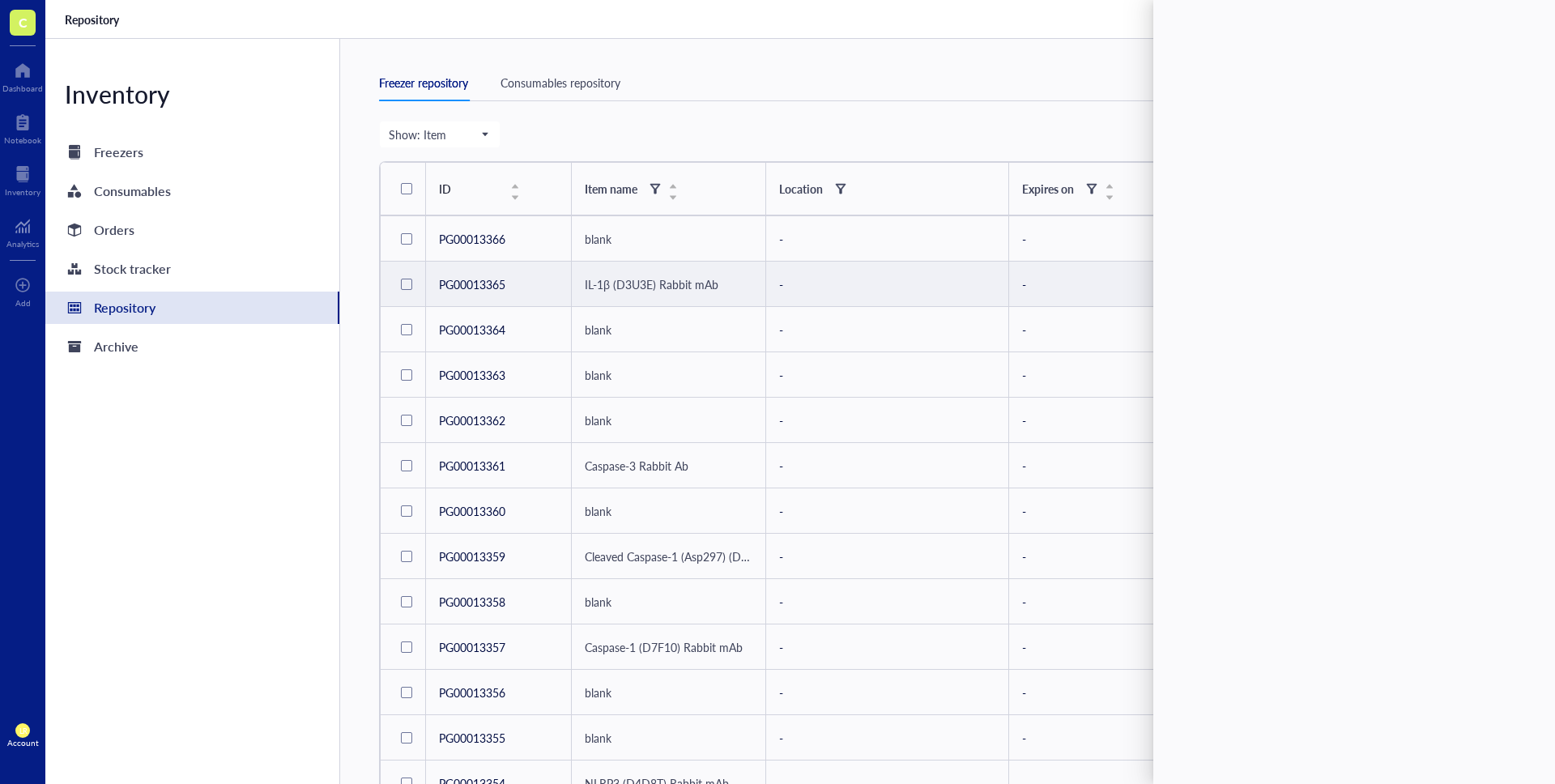
click at [967, 132] on div "Show: Item Open archive New item" at bounding box center [947, 134] width 1137 height 27
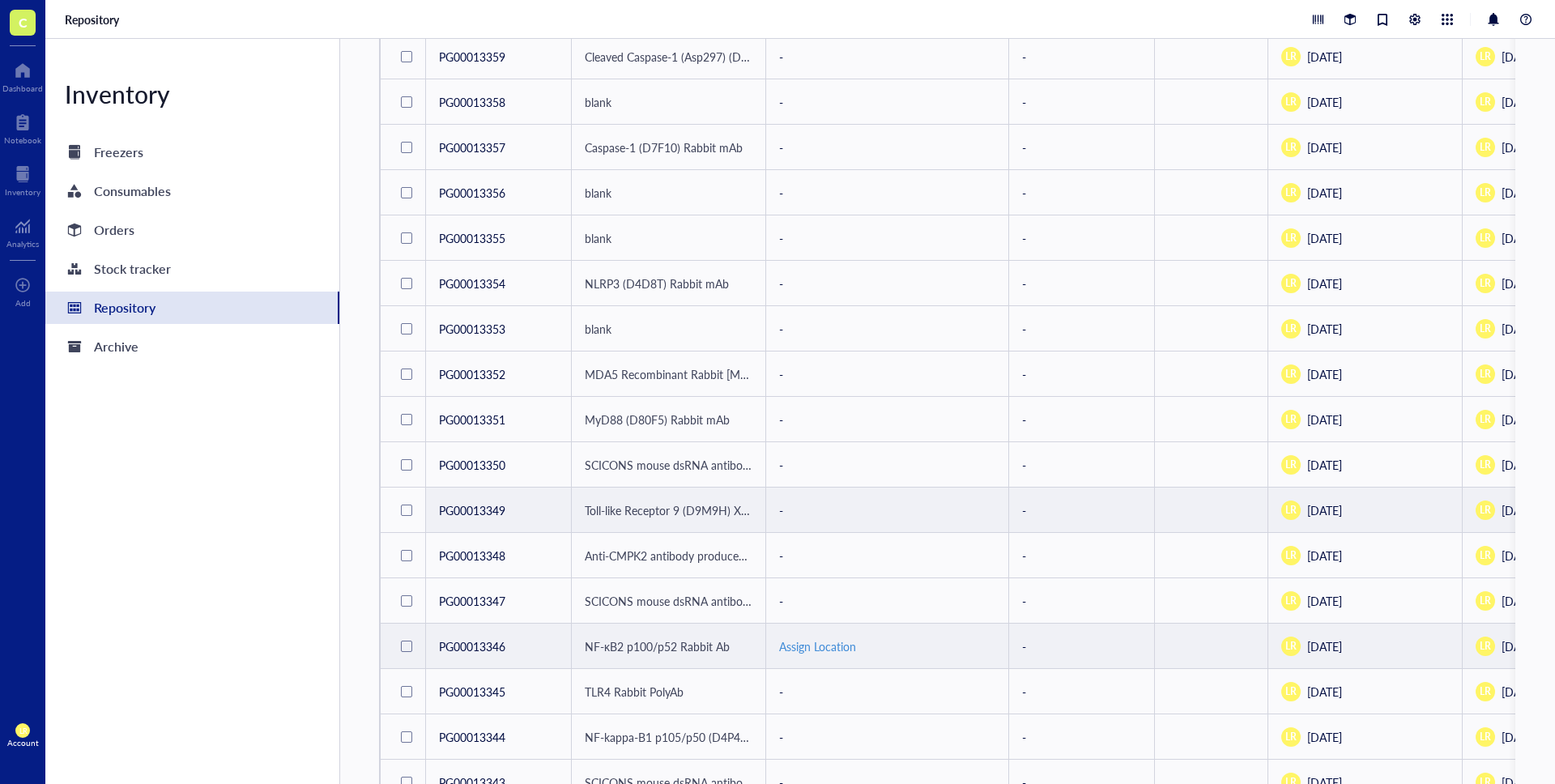
scroll to position [643, 0]
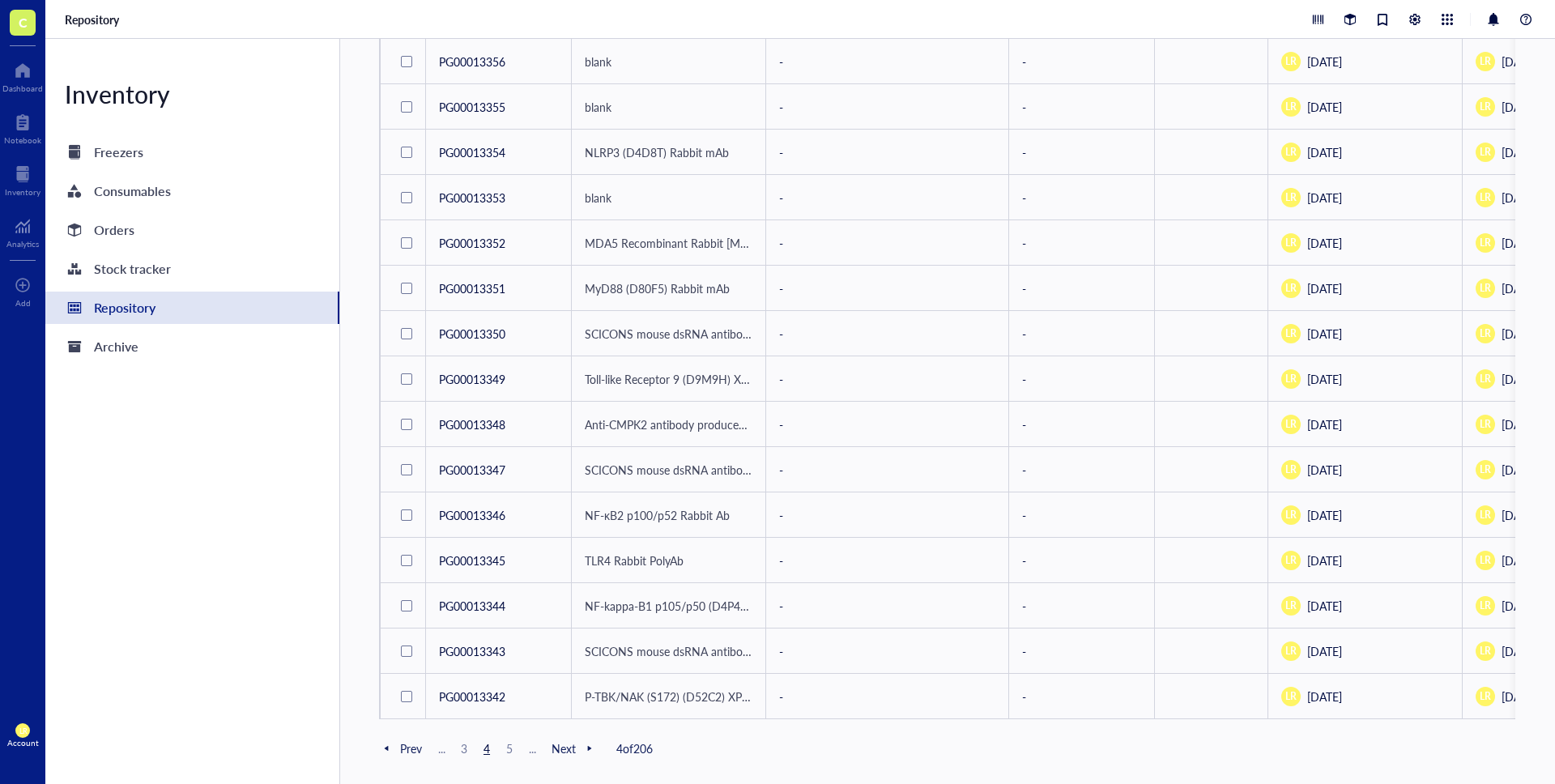
click at [563, 749] on span "Next" at bounding box center [574, 748] width 46 height 15
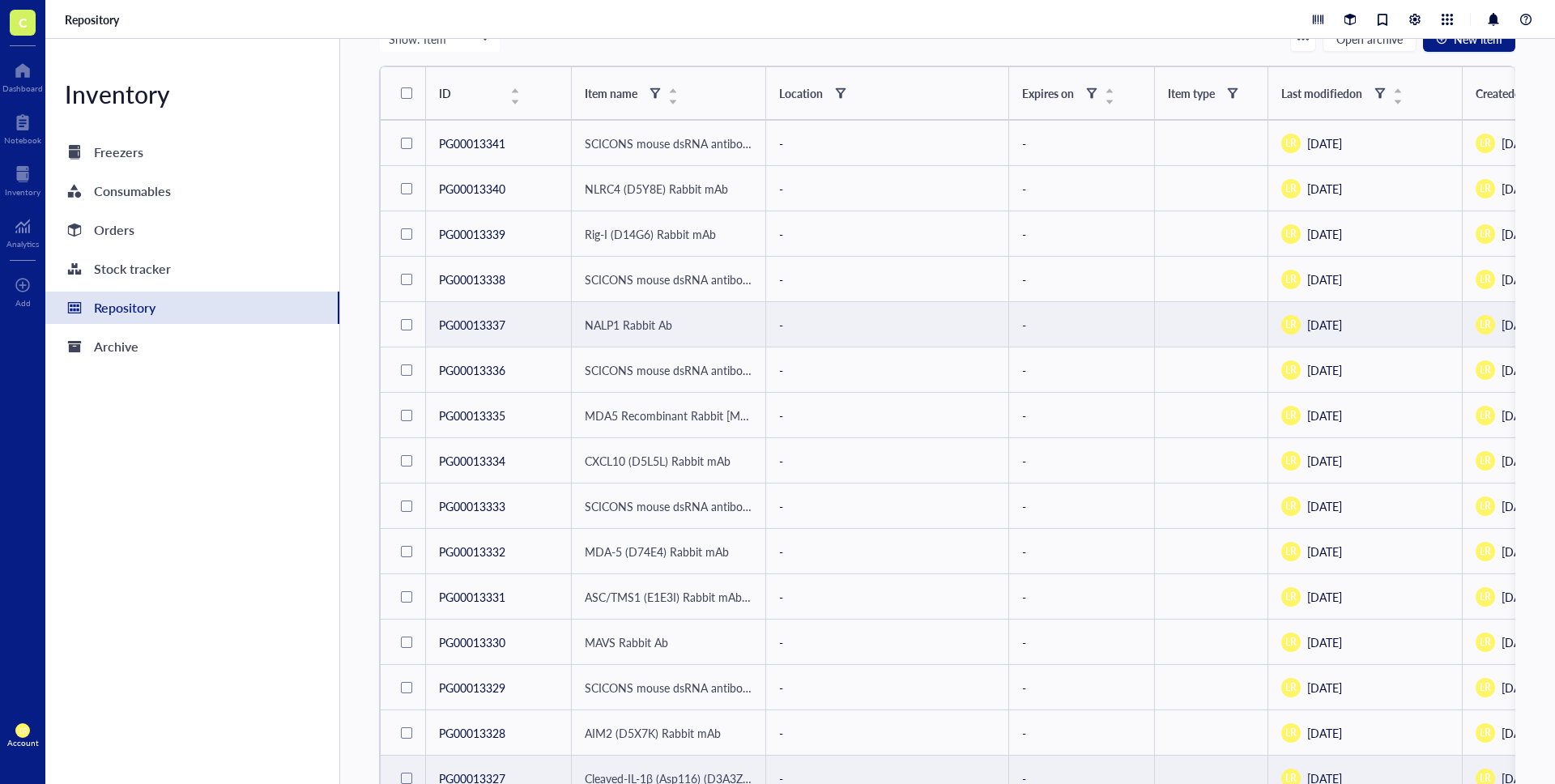
scroll to position [643, 0]
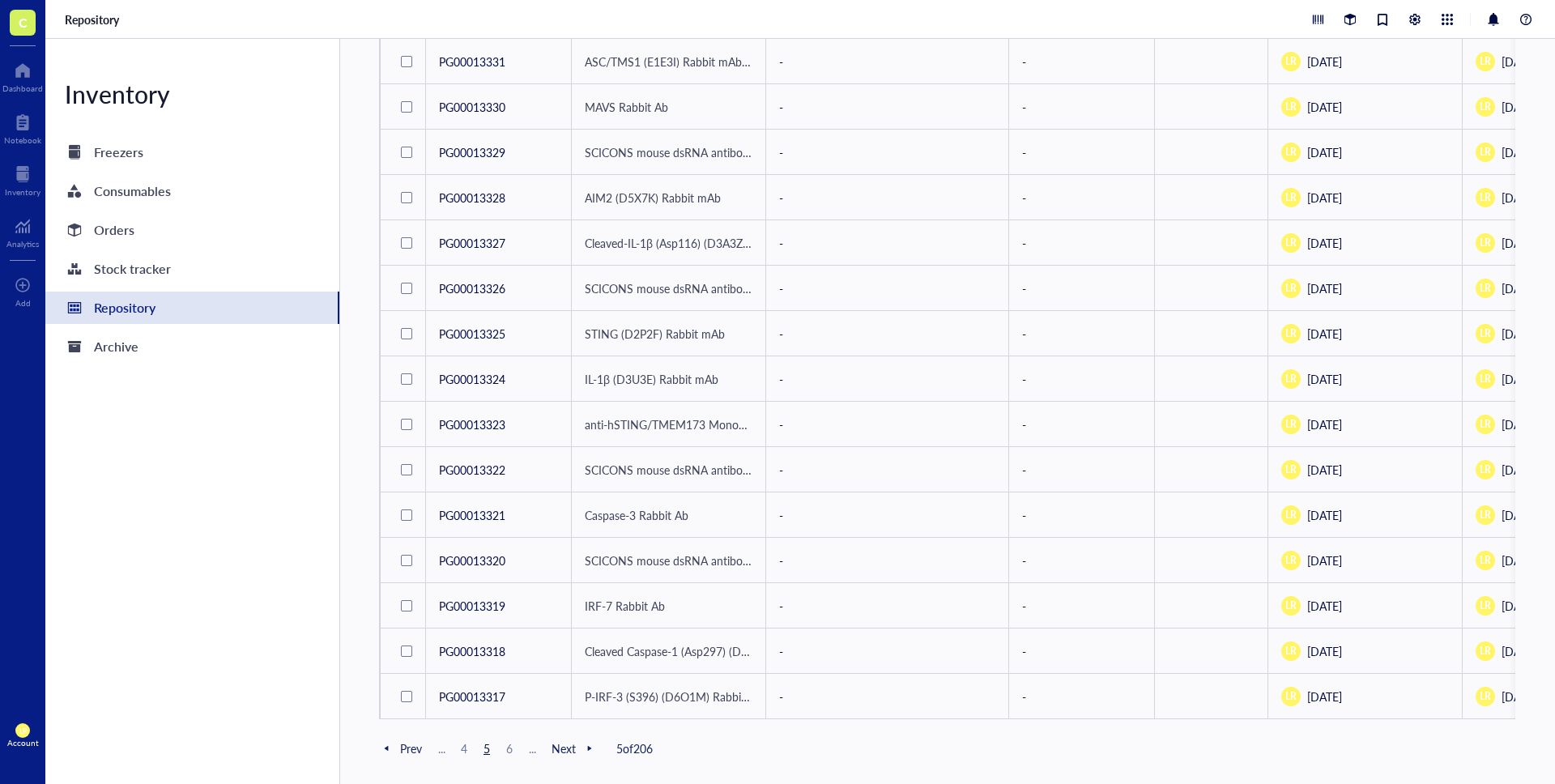
click at [509, 755] on span "6" at bounding box center [510, 748] width 19 height 15
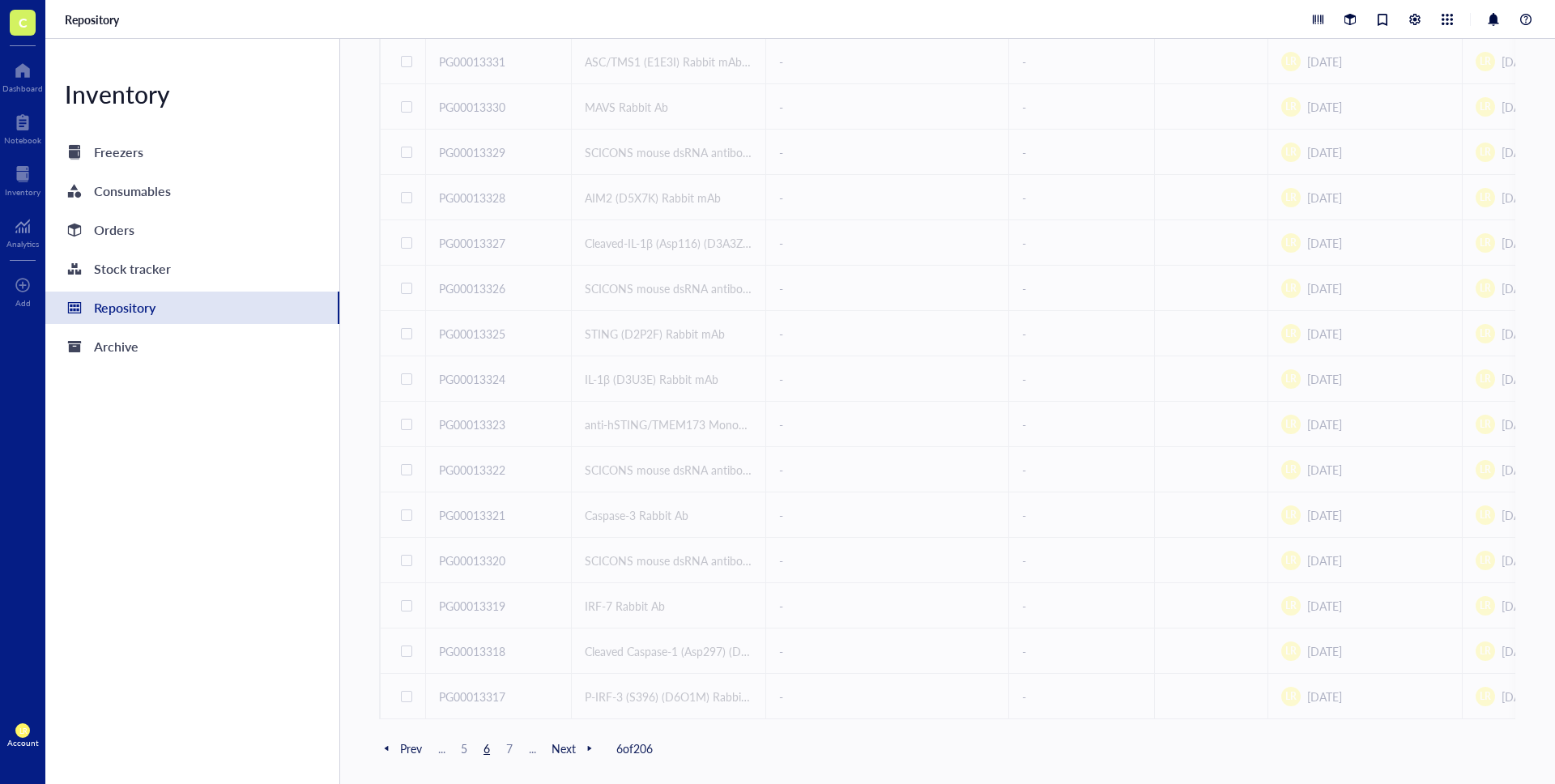
click at [514, 752] on span "7" at bounding box center [510, 748] width 19 height 15
click at [514, 752] on span "8" at bounding box center [510, 748] width 19 height 15
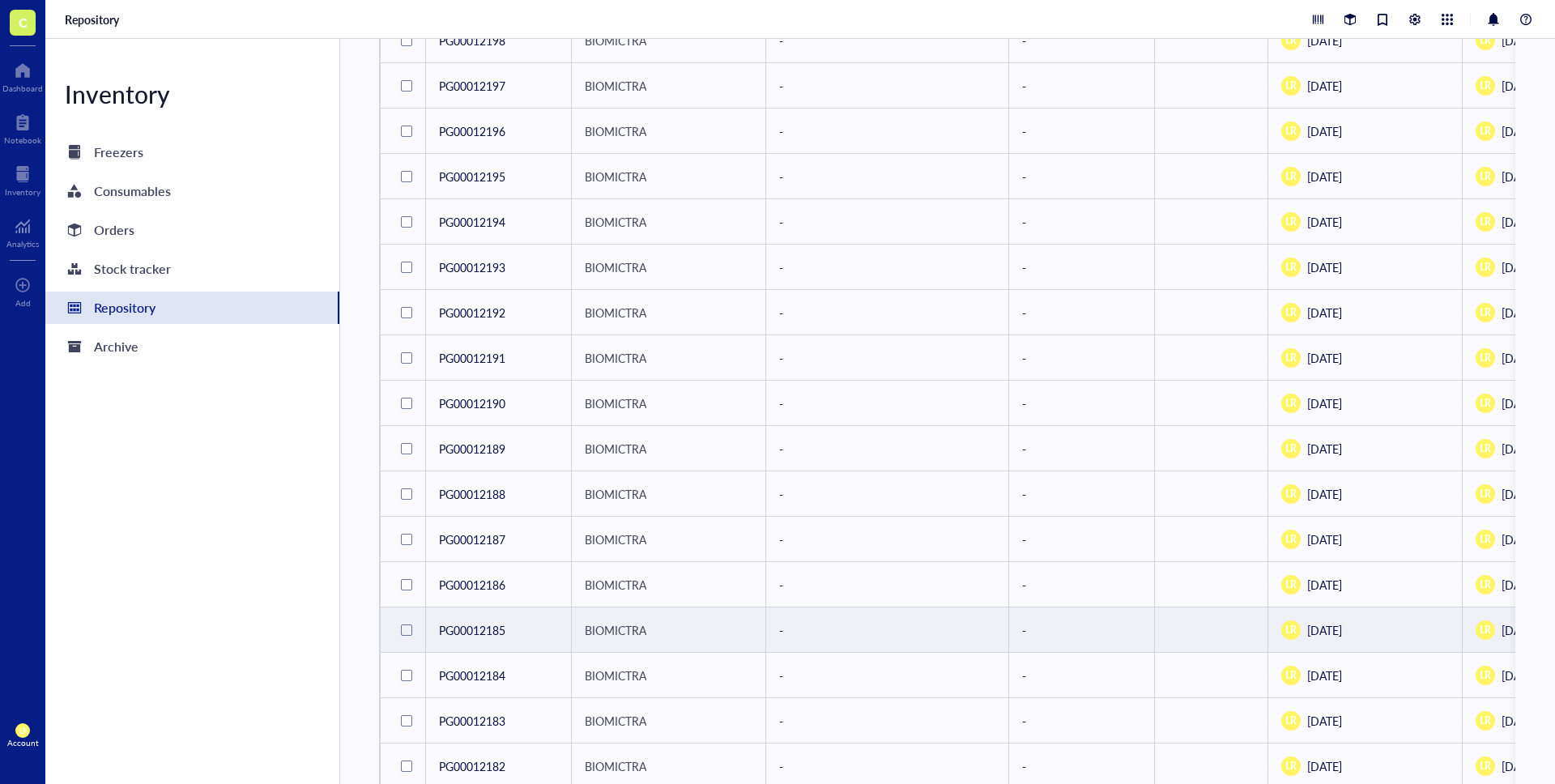
scroll to position [643, 0]
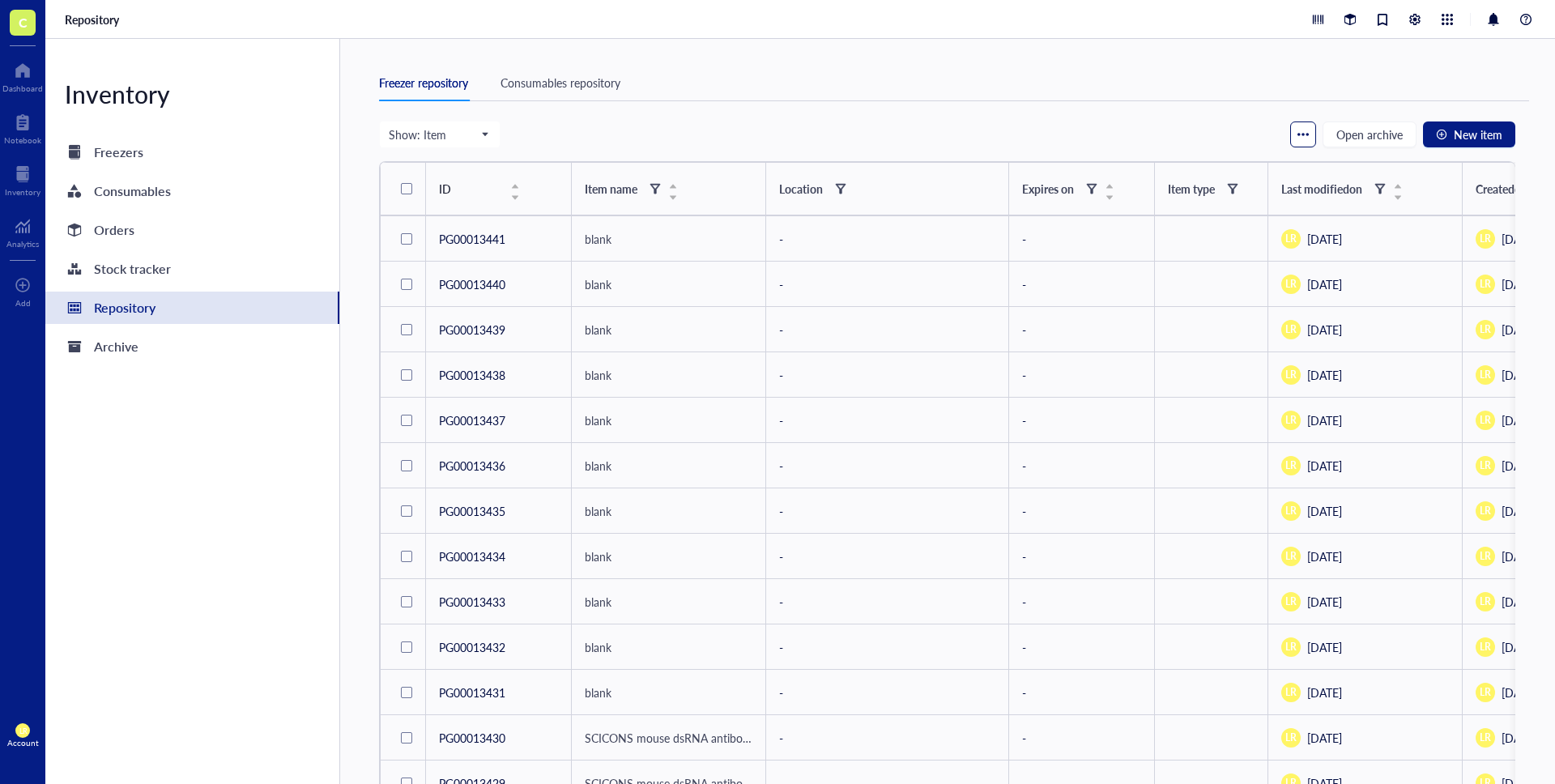
click at [1312, 138] on button "button" at bounding box center [1303, 135] width 26 height 26
click at [1178, 118] on div "Freezer repository Consumables repository" at bounding box center [953, 93] width 1150 height 56
click at [1416, 17] on div at bounding box center [1415, 19] width 18 height 18
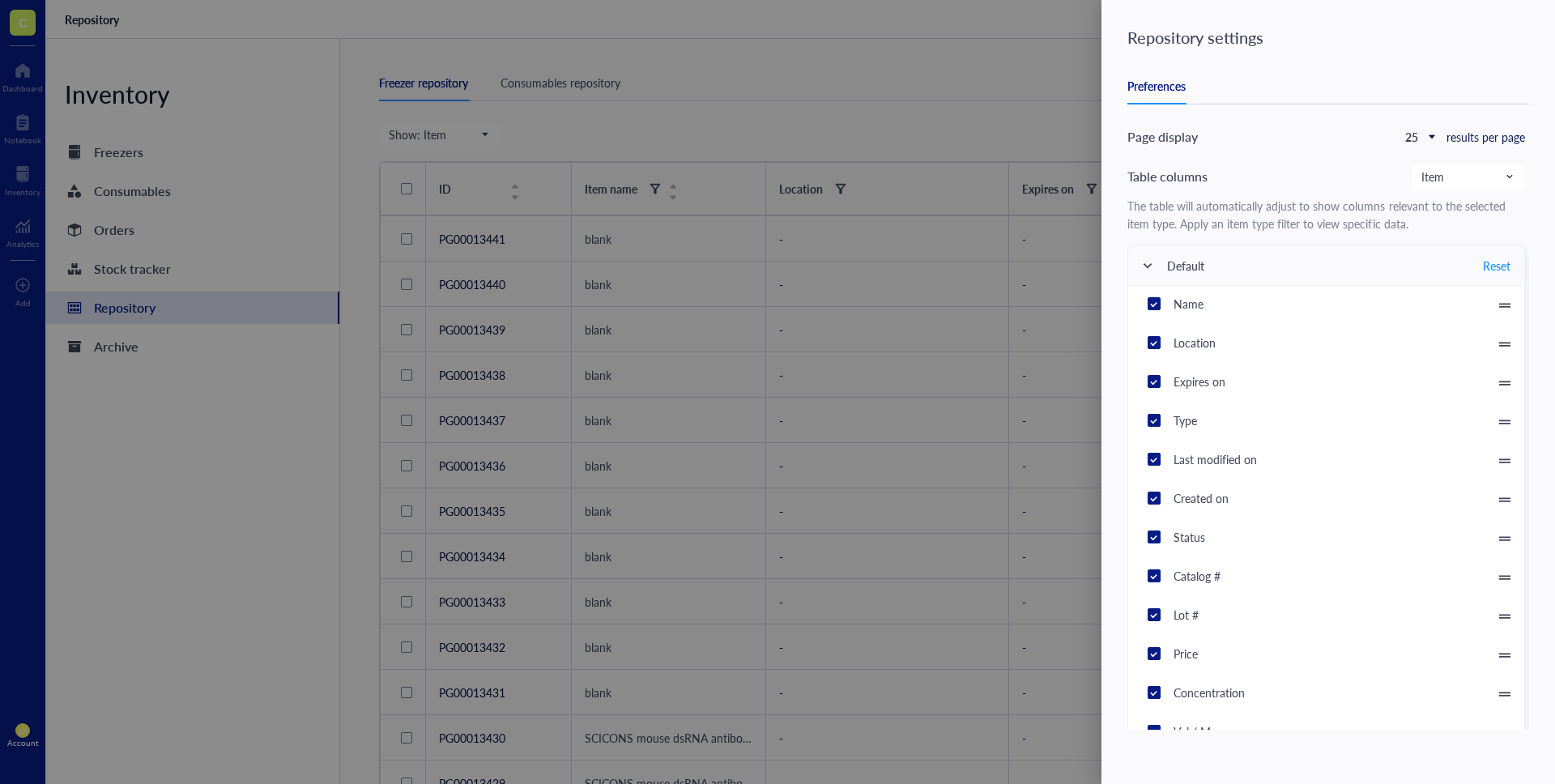
drag, startPoint x: 957, startPoint y: 86, endPoint x: 971, endPoint y: 82, distance: 14.6
click at [957, 86] on div at bounding box center [777, 392] width 1555 height 784
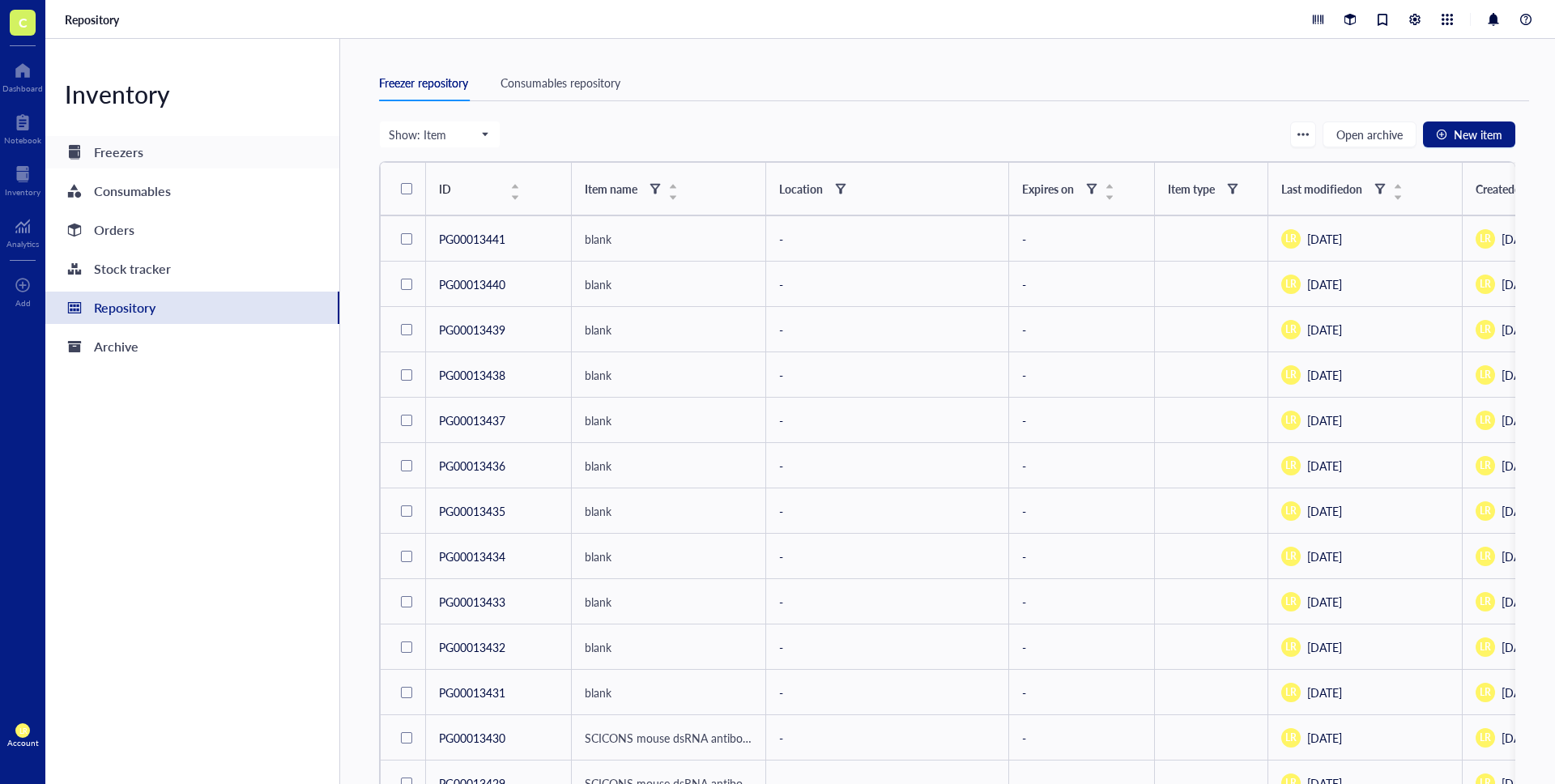
click at [99, 143] on div "Freezers" at bounding box center [118, 153] width 49 height 23
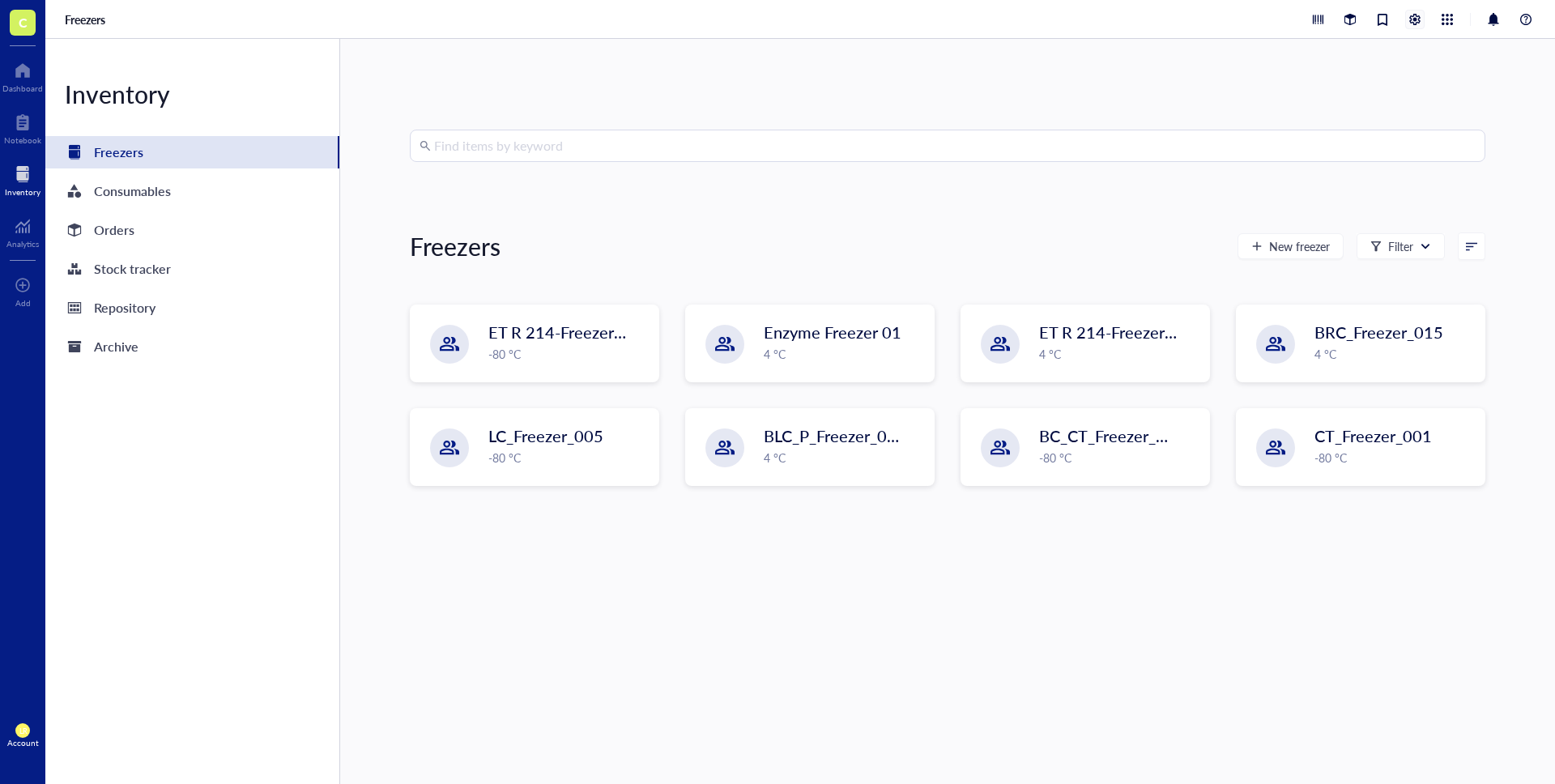
click at [1414, 16] on div at bounding box center [1415, 19] width 18 height 18
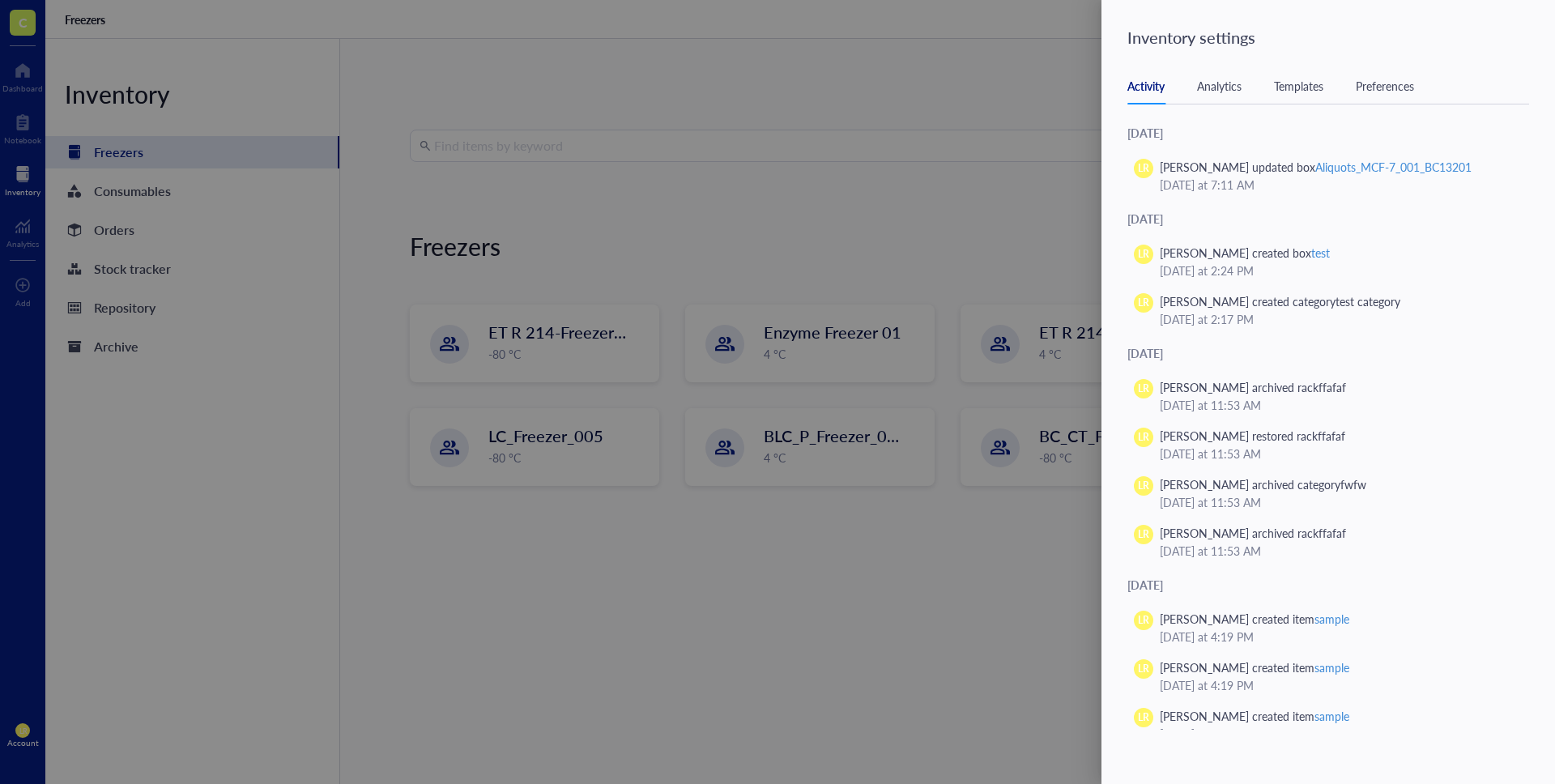
click at [1302, 82] on div "Templates" at bounding box center [1299, 86] width 49 height 18
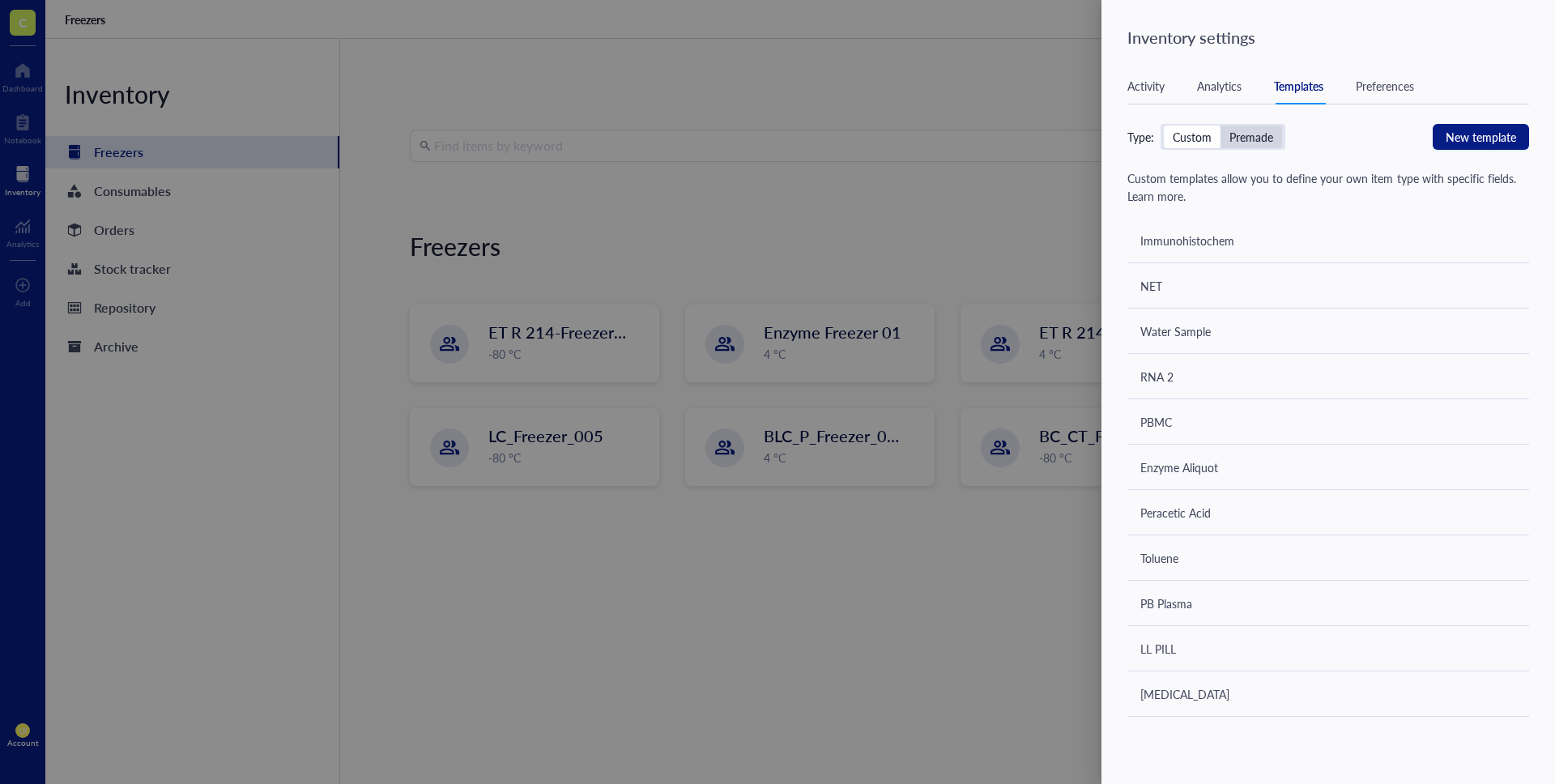
click at [1245, 125] on div "Premade" at bounding box center [1252, 137] width 61 height 23
click at [1221, 125] on input "Premade" at bounding box center [1221, 125] width 0 height 0
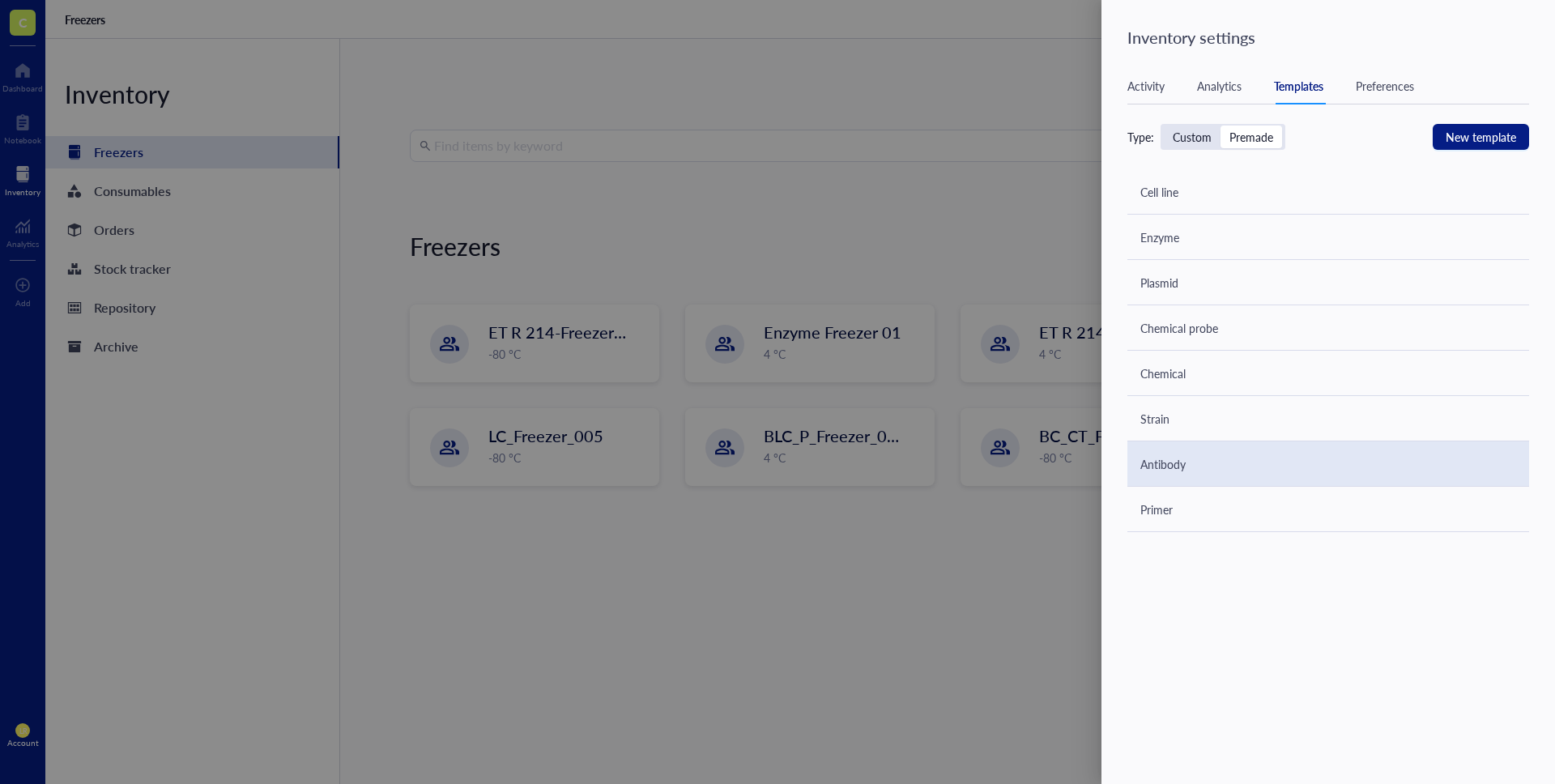
click at [1203, 466] on div "Antibody" at bounding box center [1328, 464] width 402 height 46
